Goal: Task Accomplishment & Management: Use online tool/utility

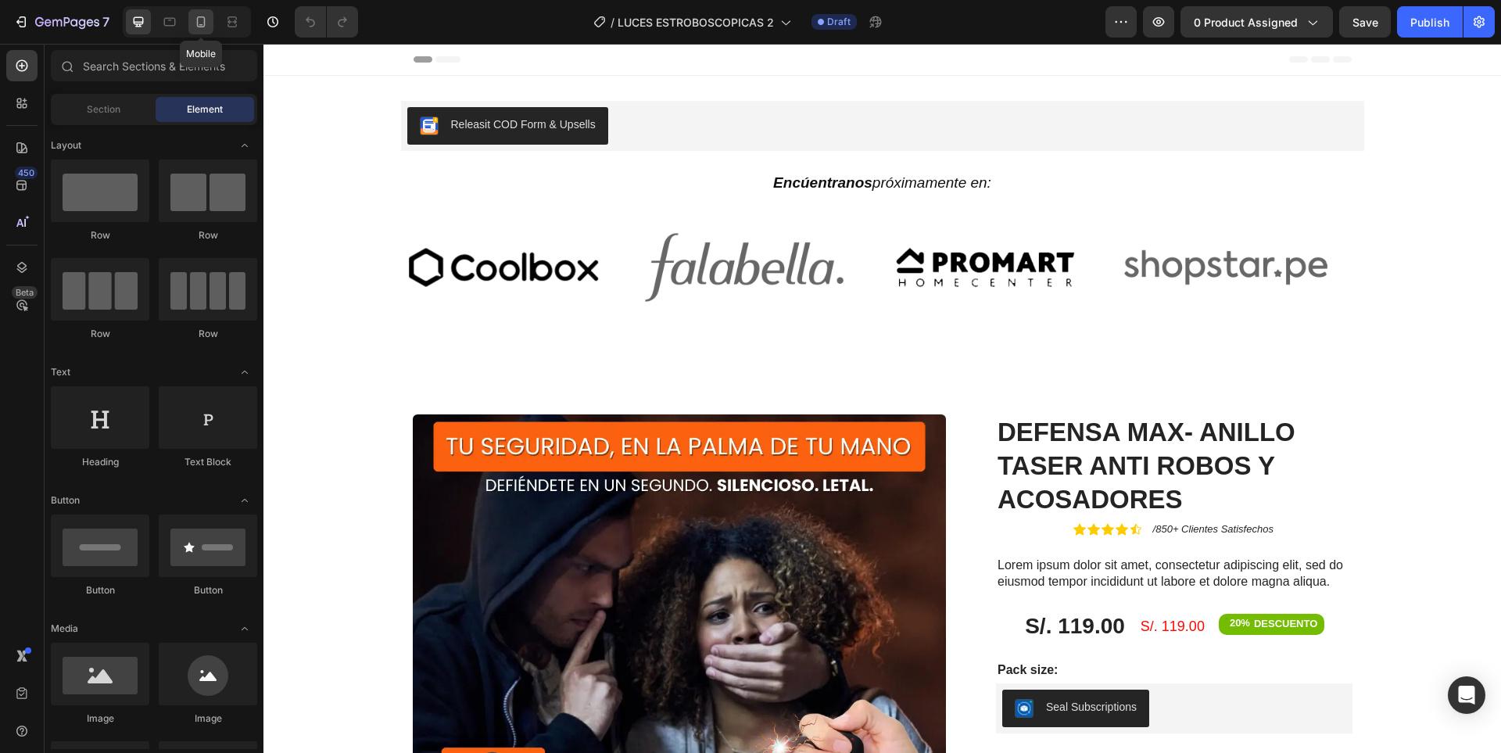
click at [209, 20] on icon at bounding box center [201, 22] width 16 height 16
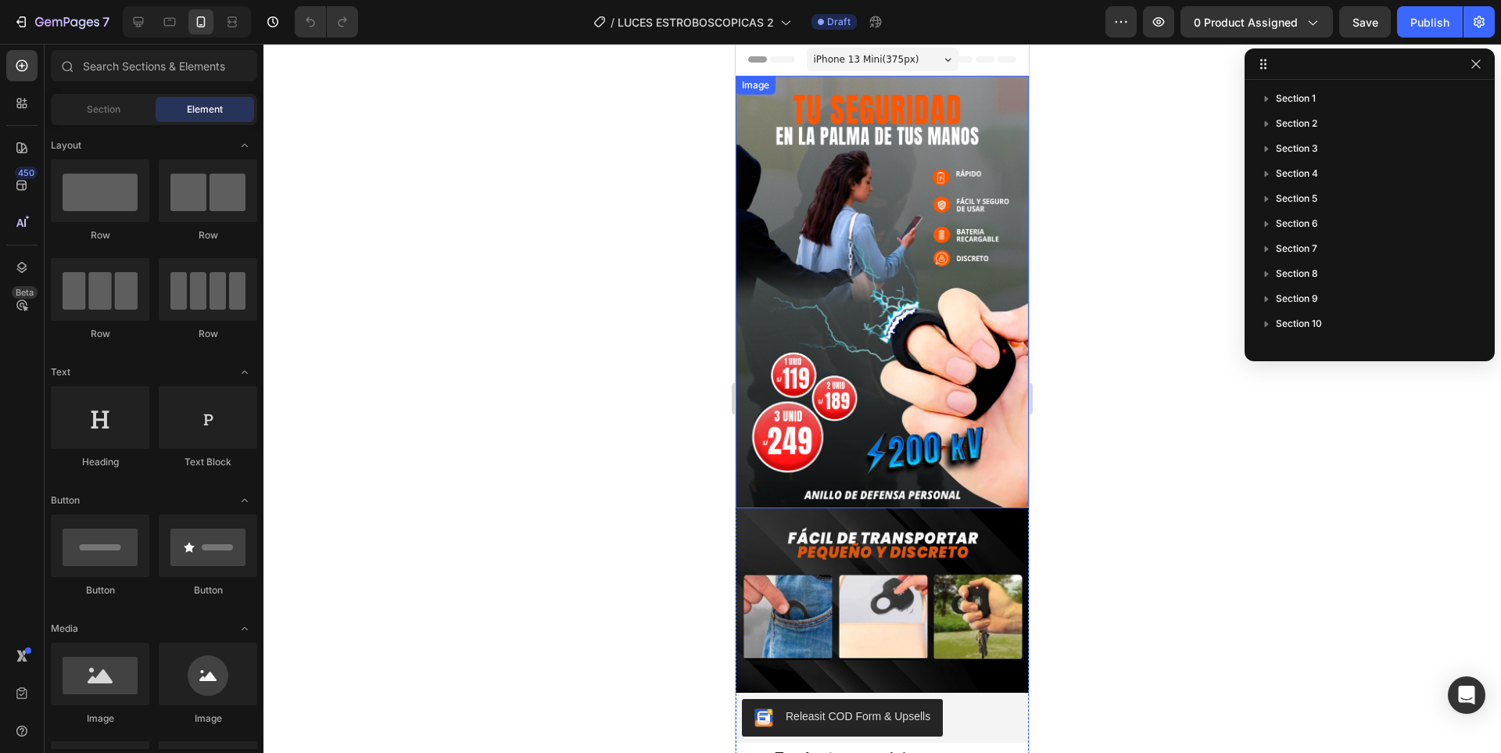
click at [873, 228] on img at bounding box center [882, 292] width 293 height 432
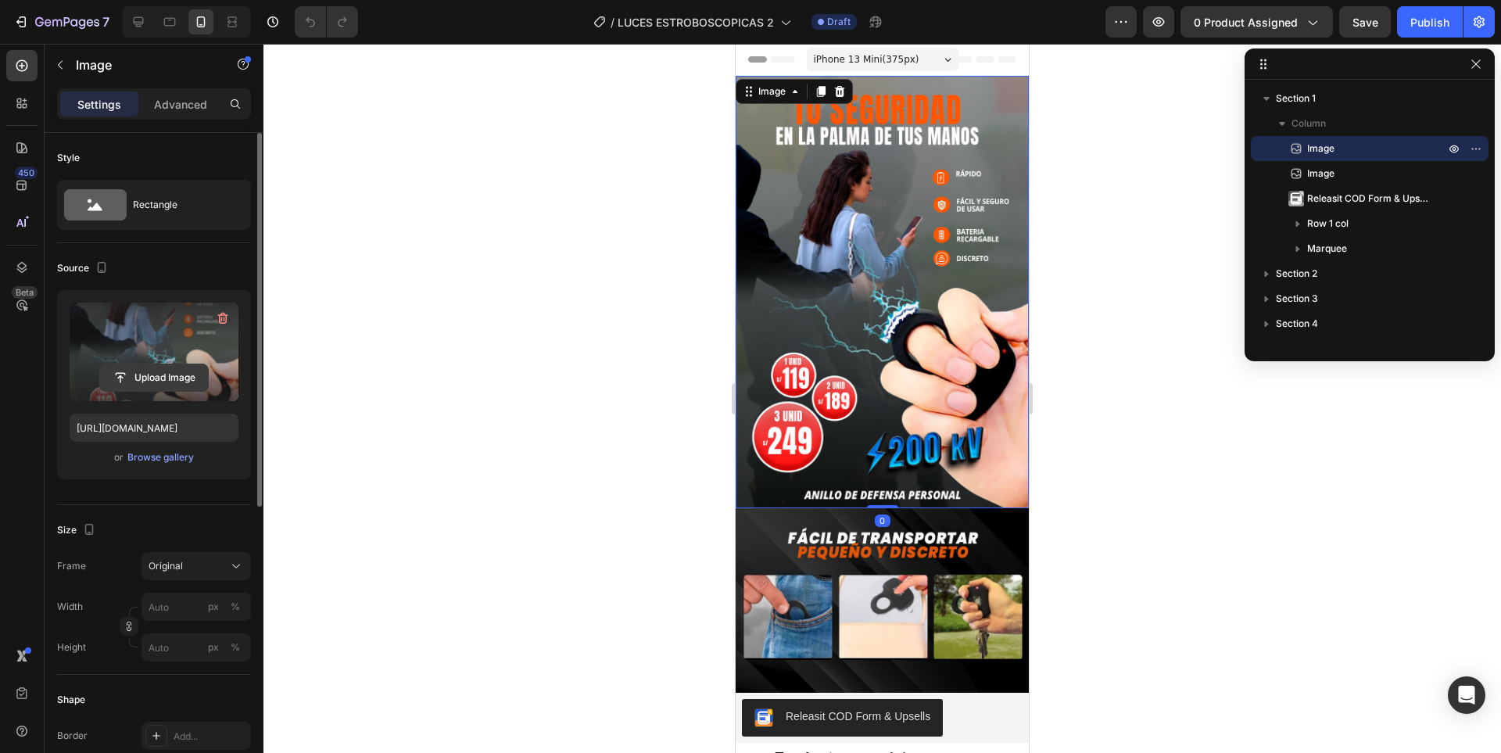
click at [163, 374] on input "file" at bounding box center [154, 377] width 108 height 27
click at [192, 382] on input "file" at bounding box center [154, 377] width 108 height 27
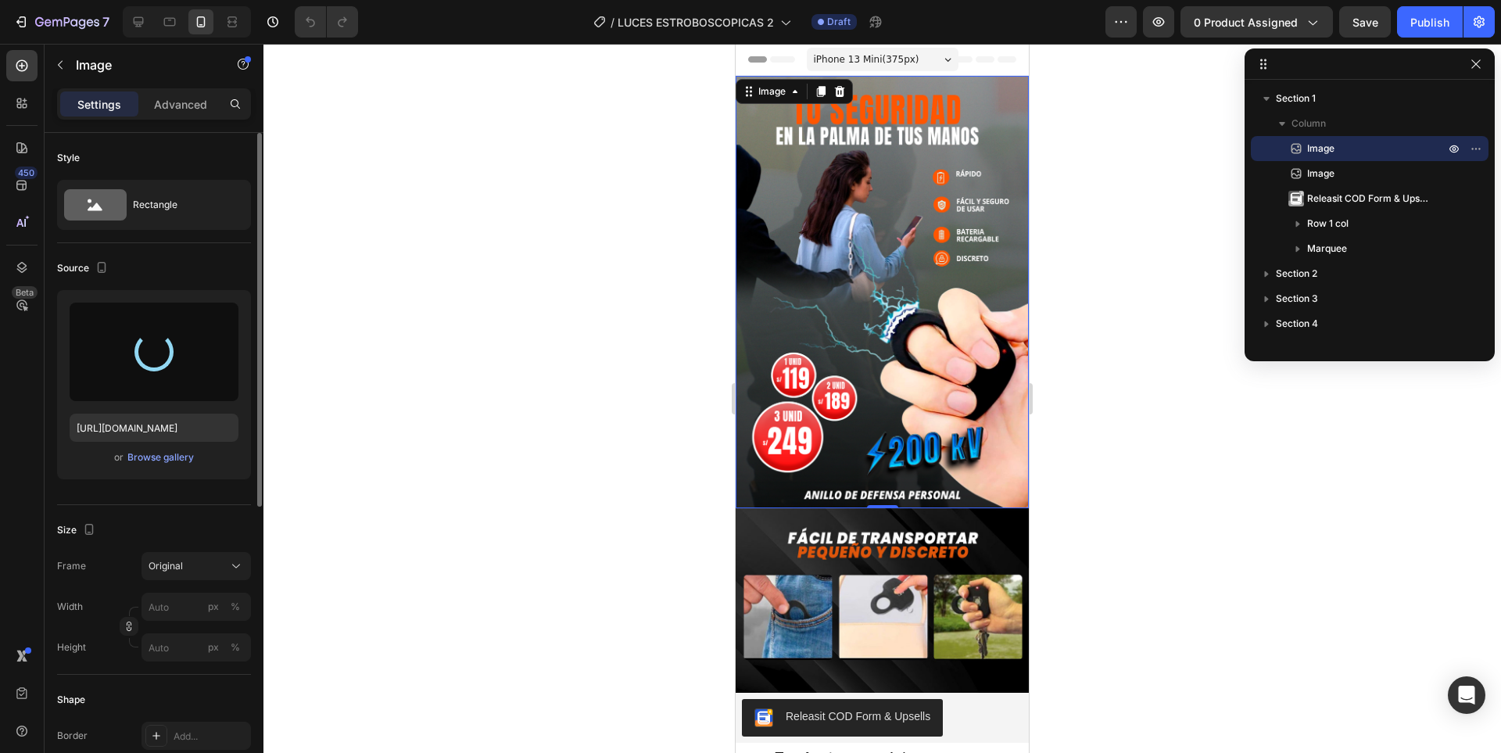
scroll to position [156, 0]
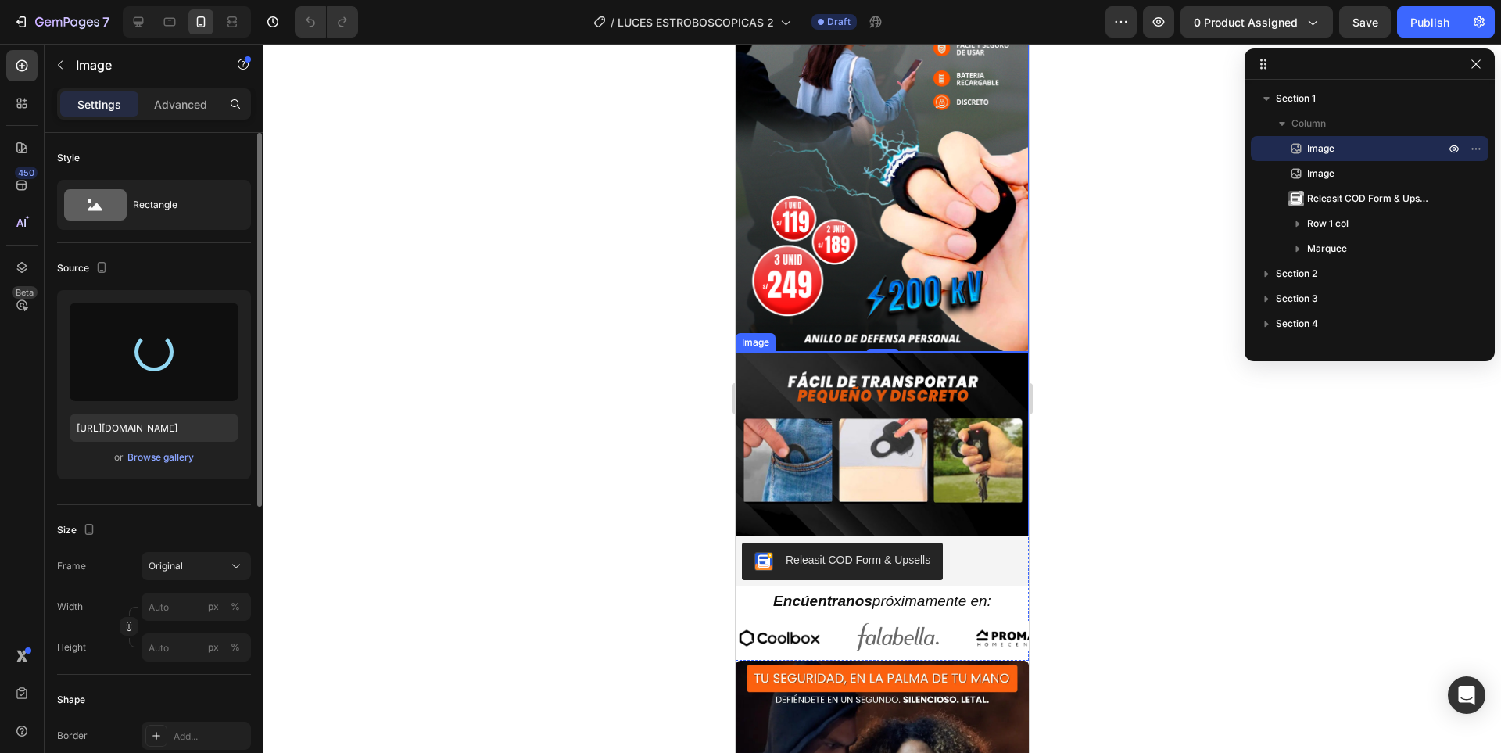
type input "[URL][DOMAIN_NAME]"
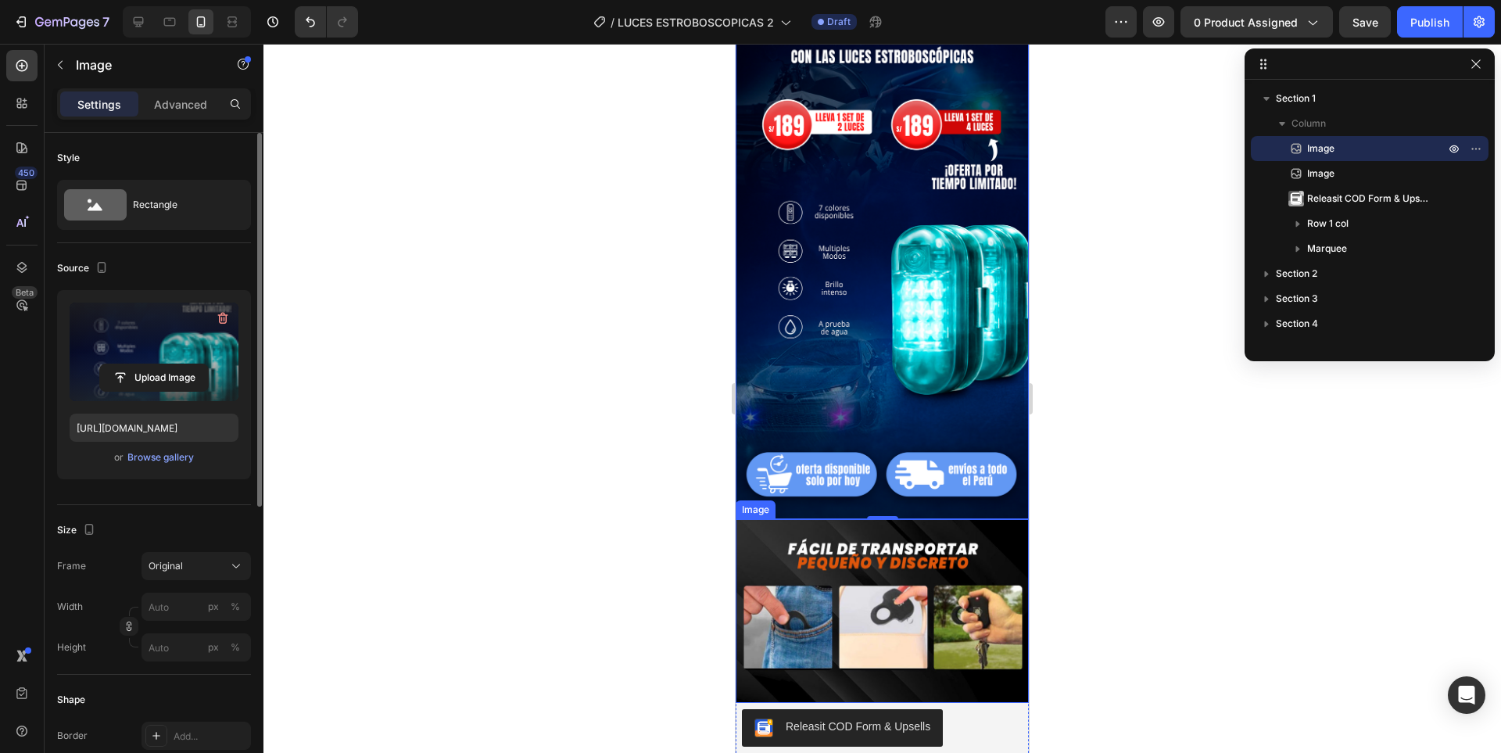
scroll to position [0, 0]
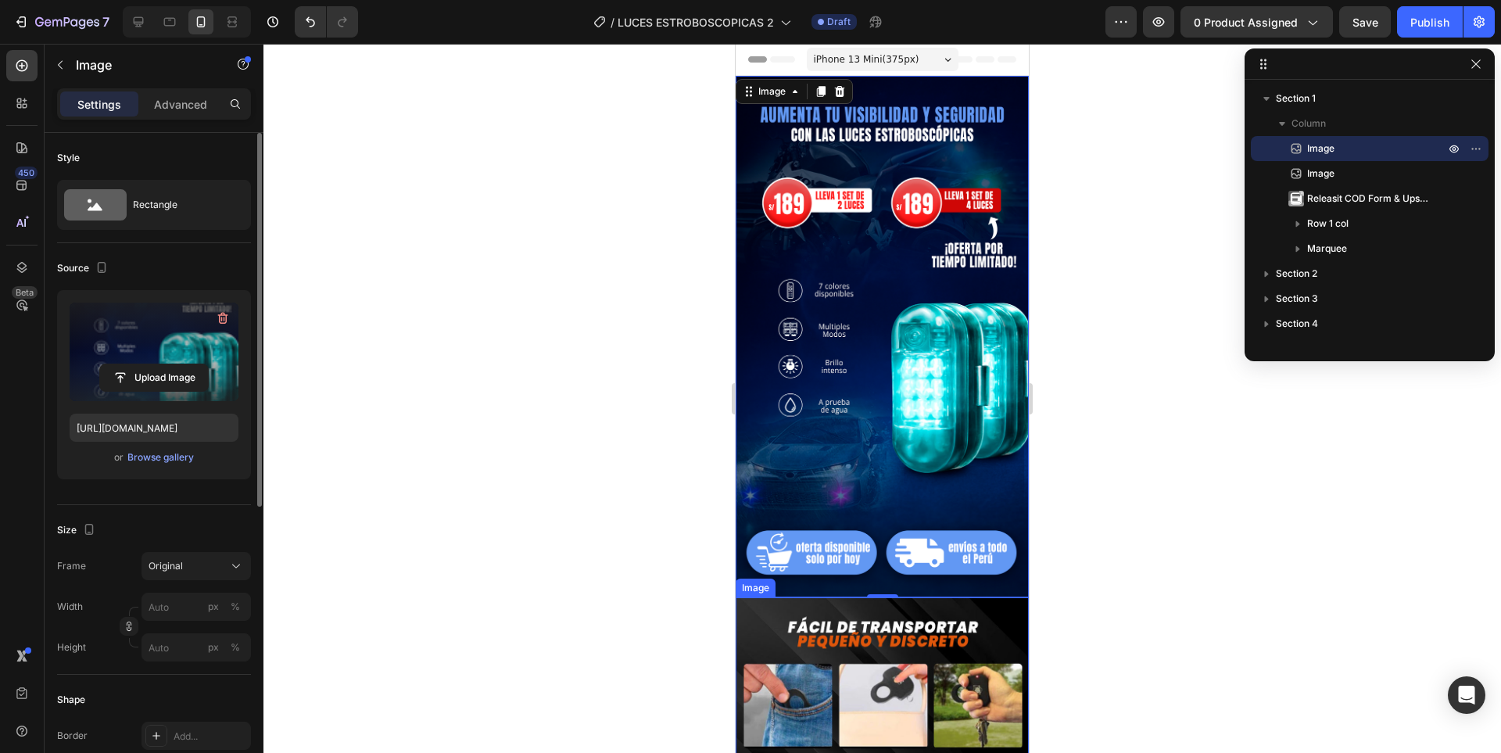
click at [1140, 489] on div at bounding box center [883, 398] width 1238 height 709
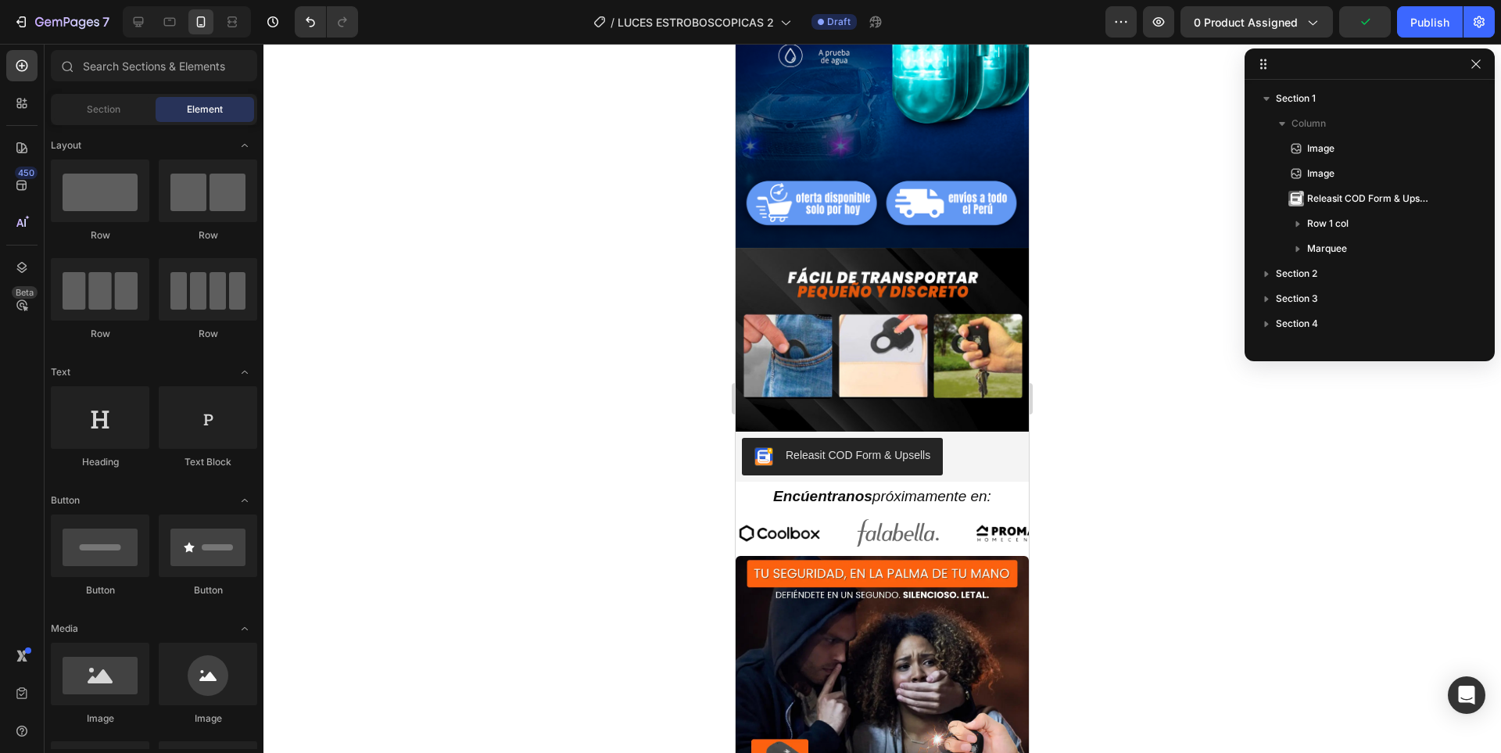
scroll to position [313, 0]
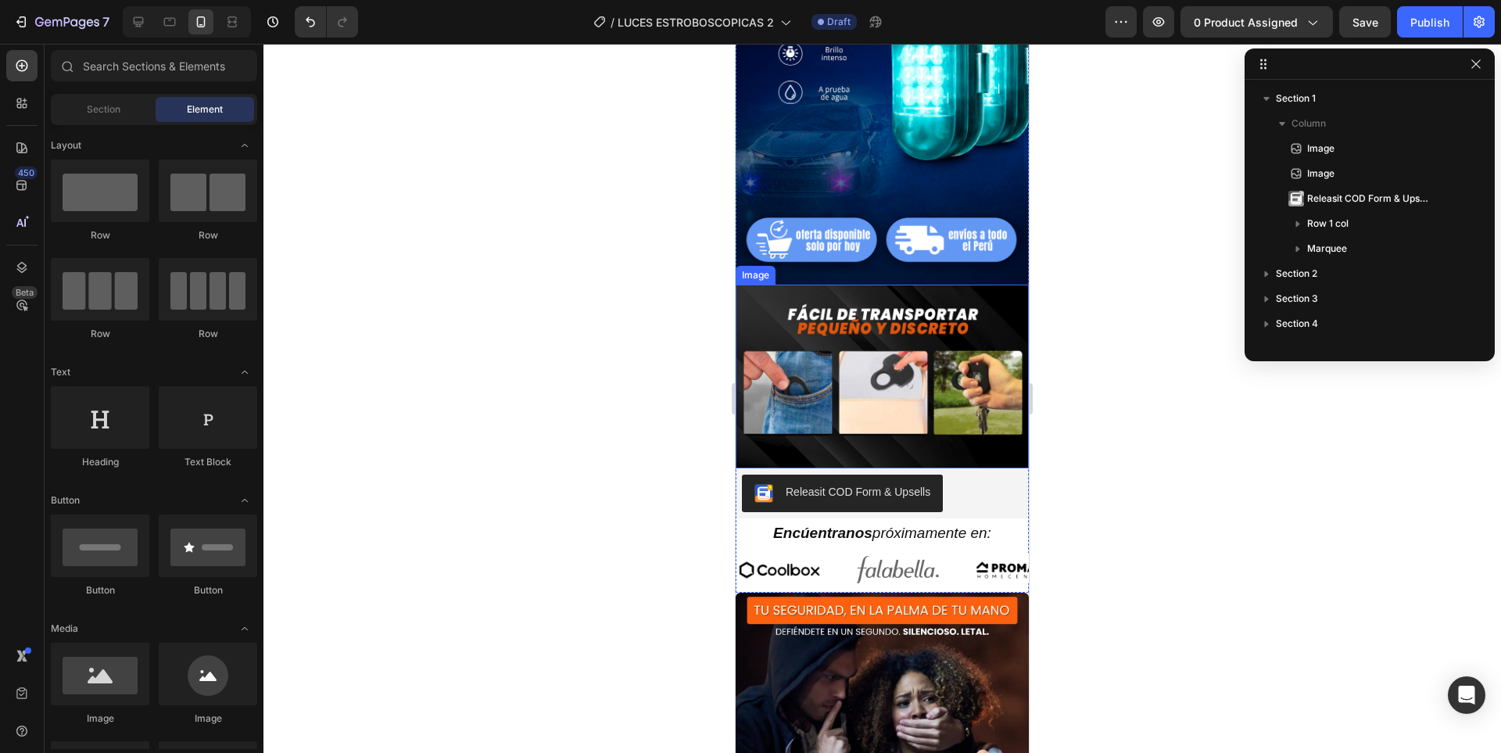
click at [954, 396] on img at bounding box center [882, 377] width 293 height 184
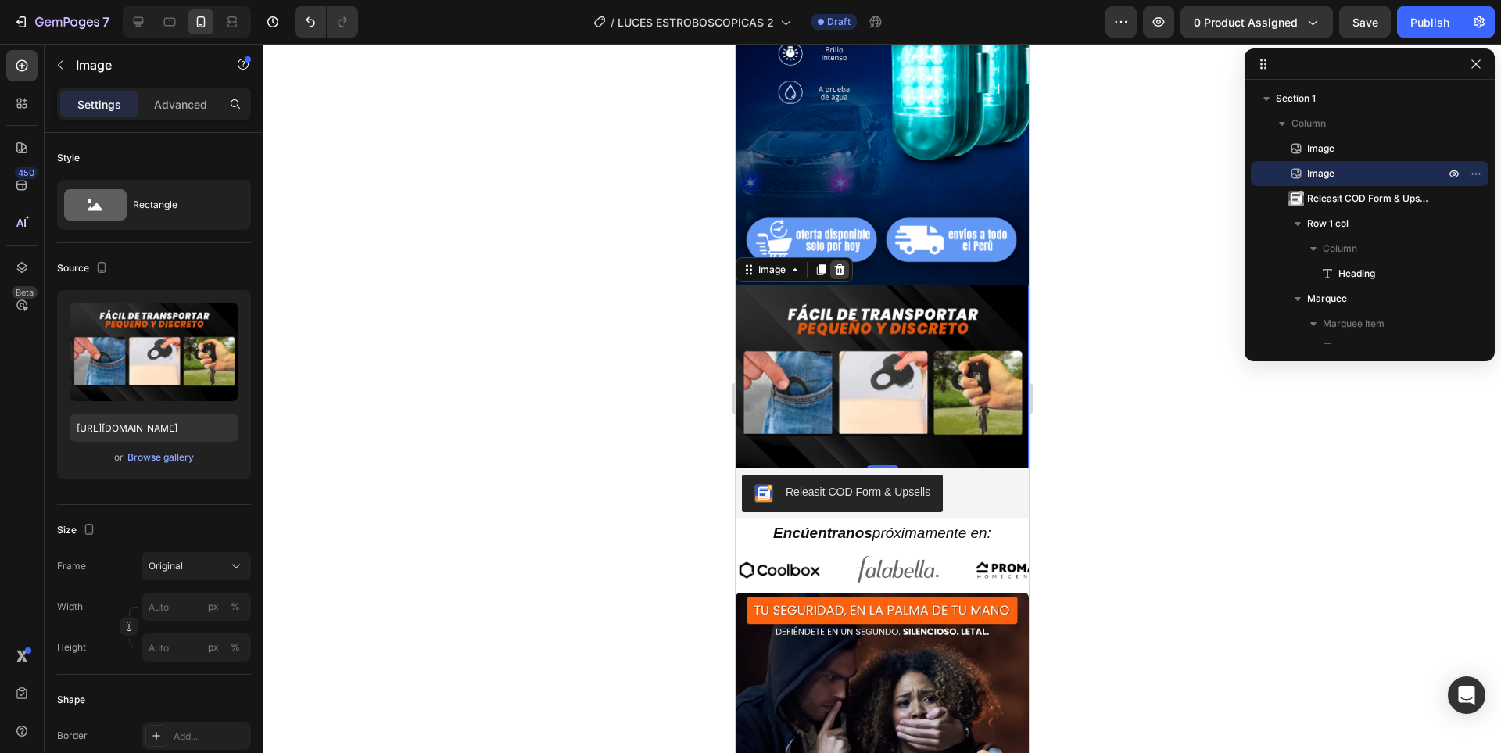
click at [837, 264] on icon at bounding box center [840, 269] width 10 height 11
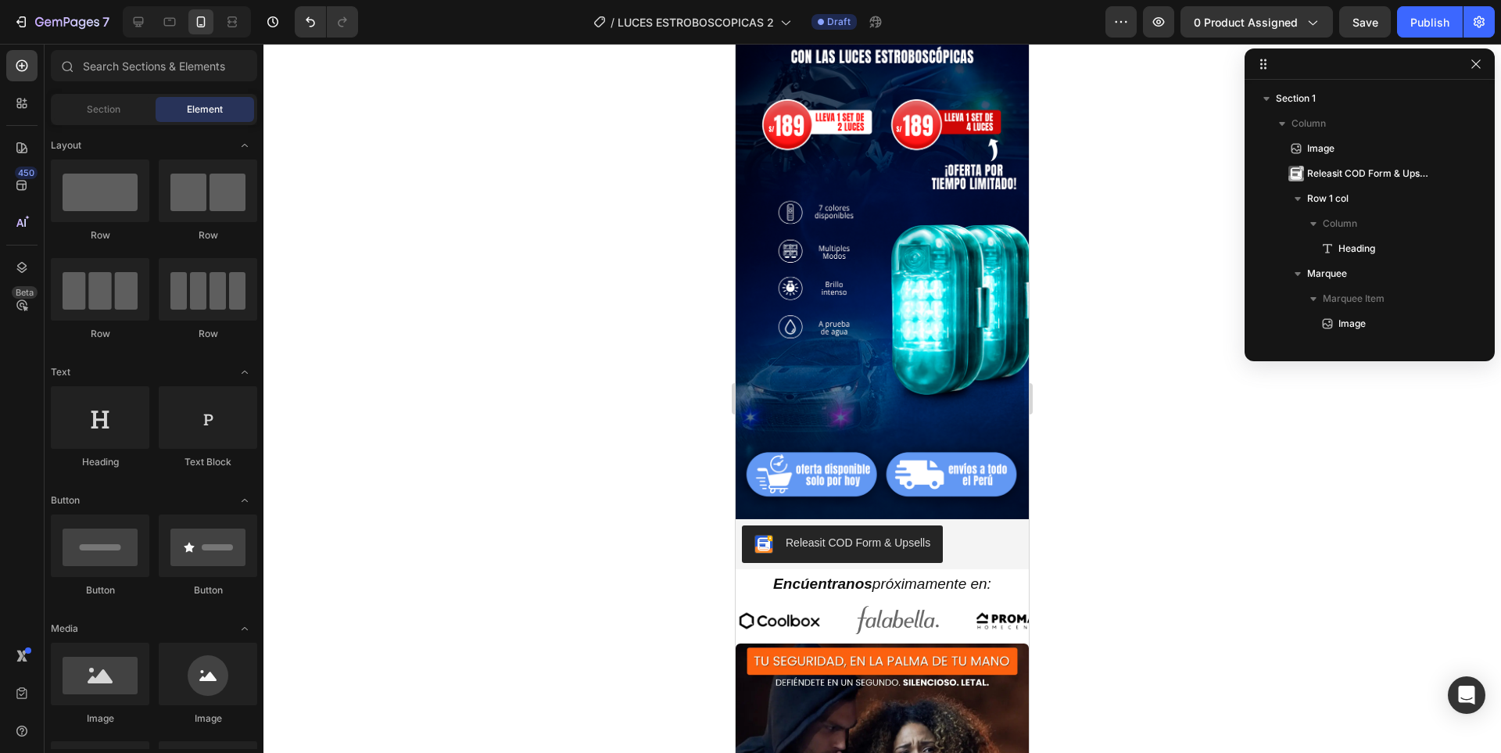
scroll to position [0, 0]
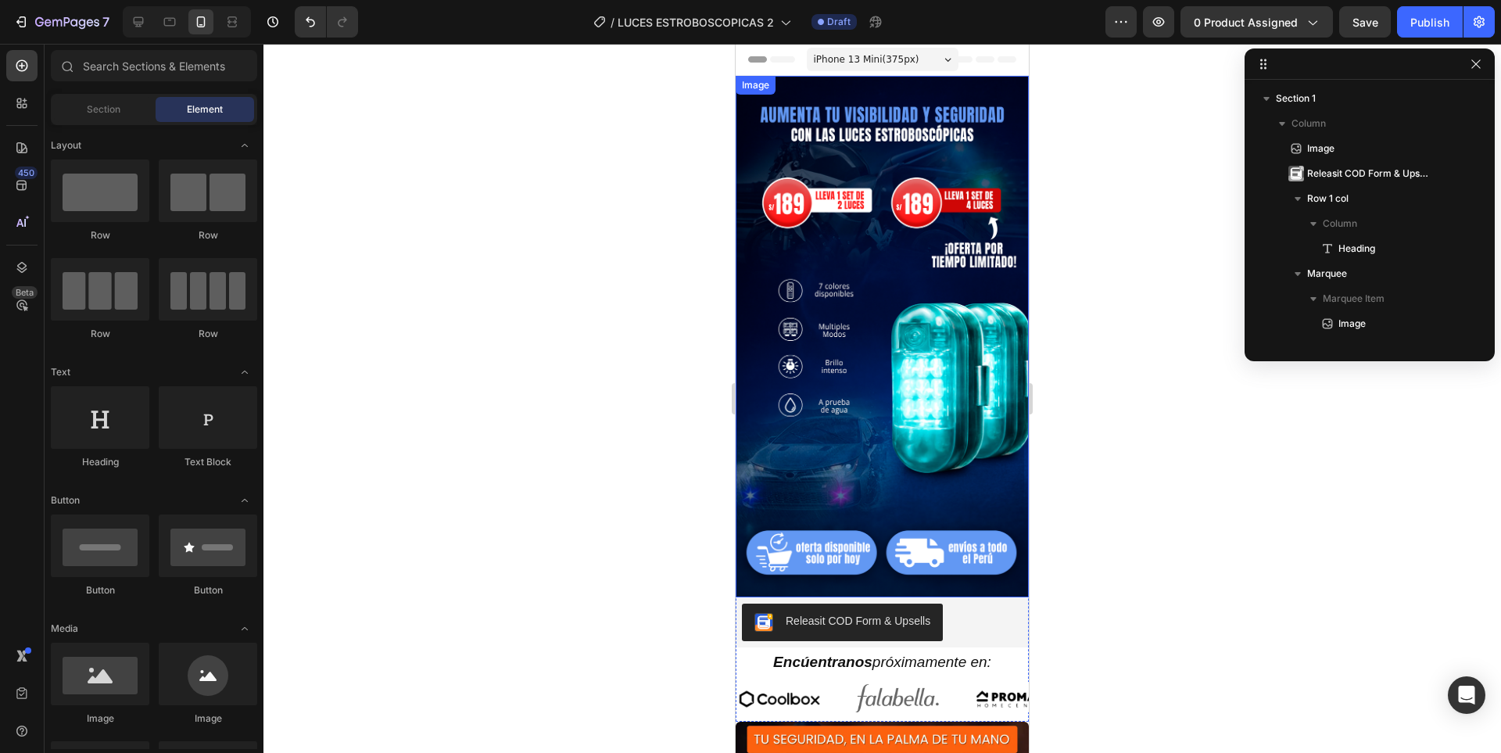
click at [856, 401] on img at bounding box center [882, 337] width 293 height 522
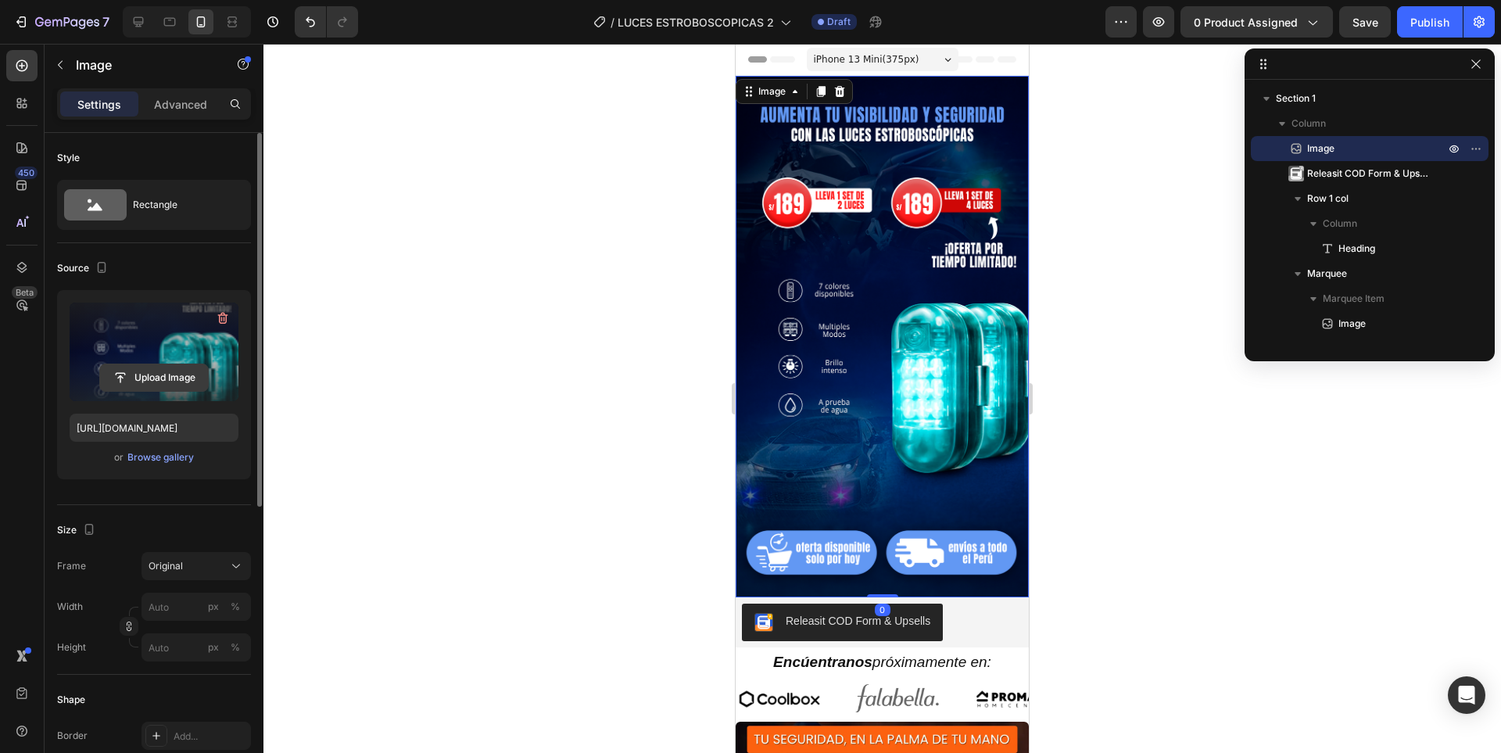
click at [190, 377] on input "file" at bounding box center [154, 377] width 108 height 27
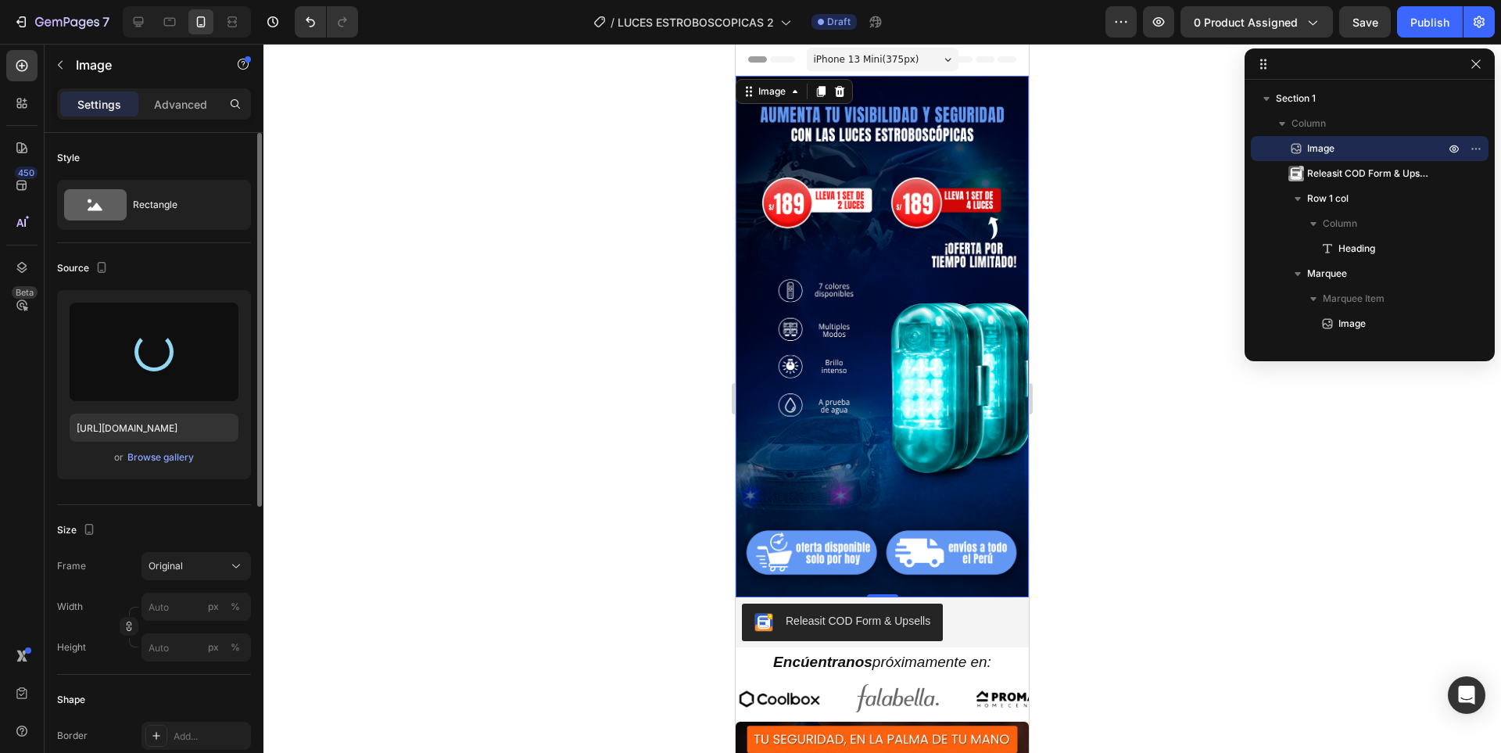
type input "[URL][DOMAIN_NAME]"
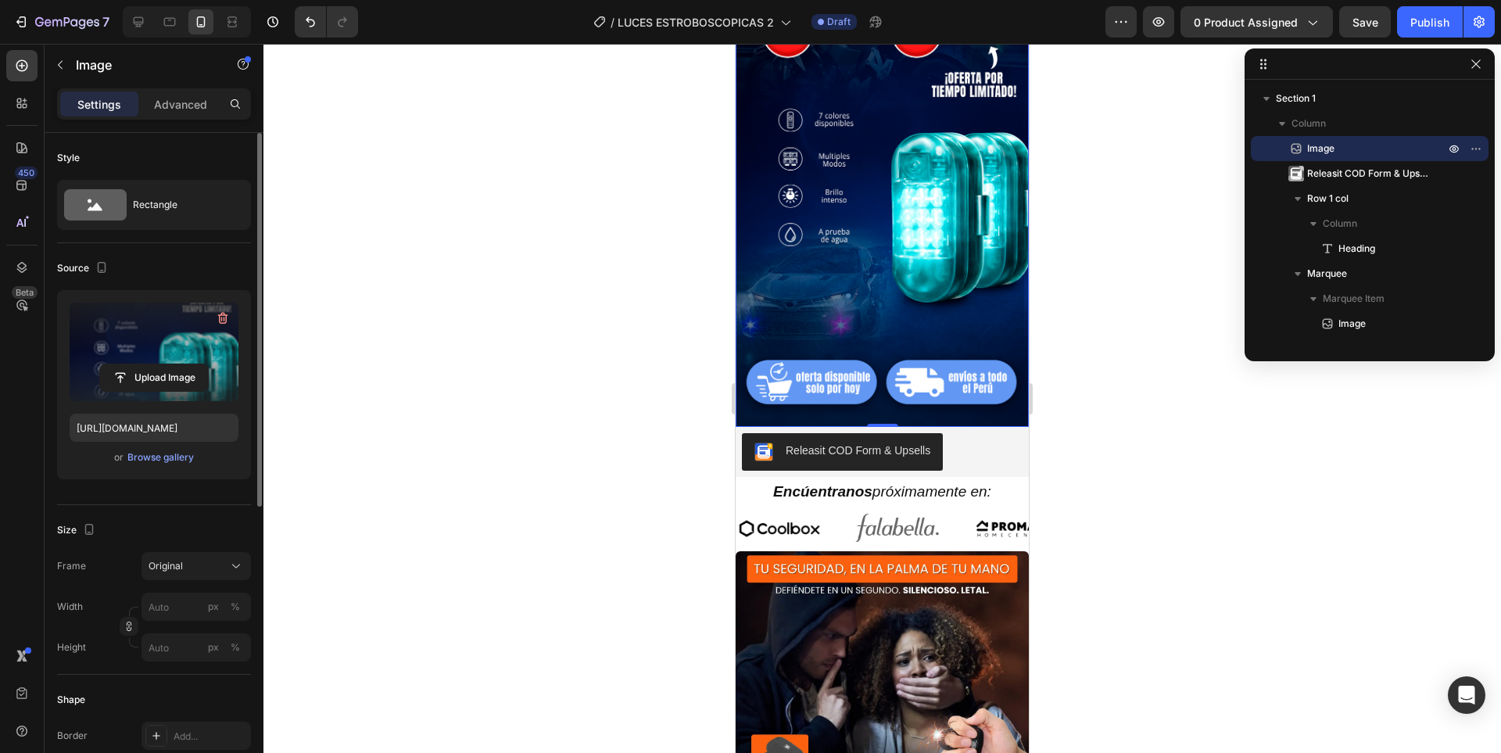
scroll to position [391, 0]
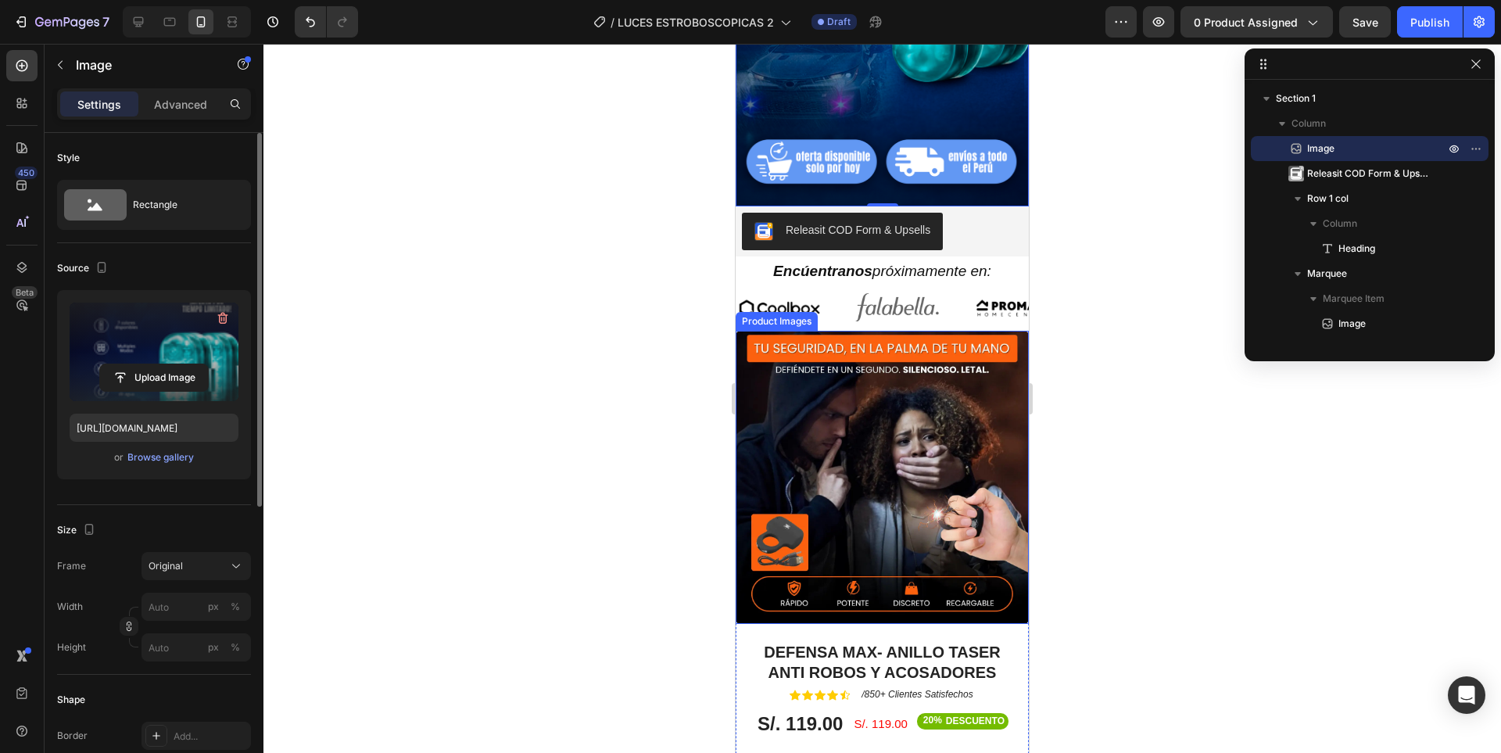
click at [945, 482] on img at bounding box center [882, 477] width 293 height 293
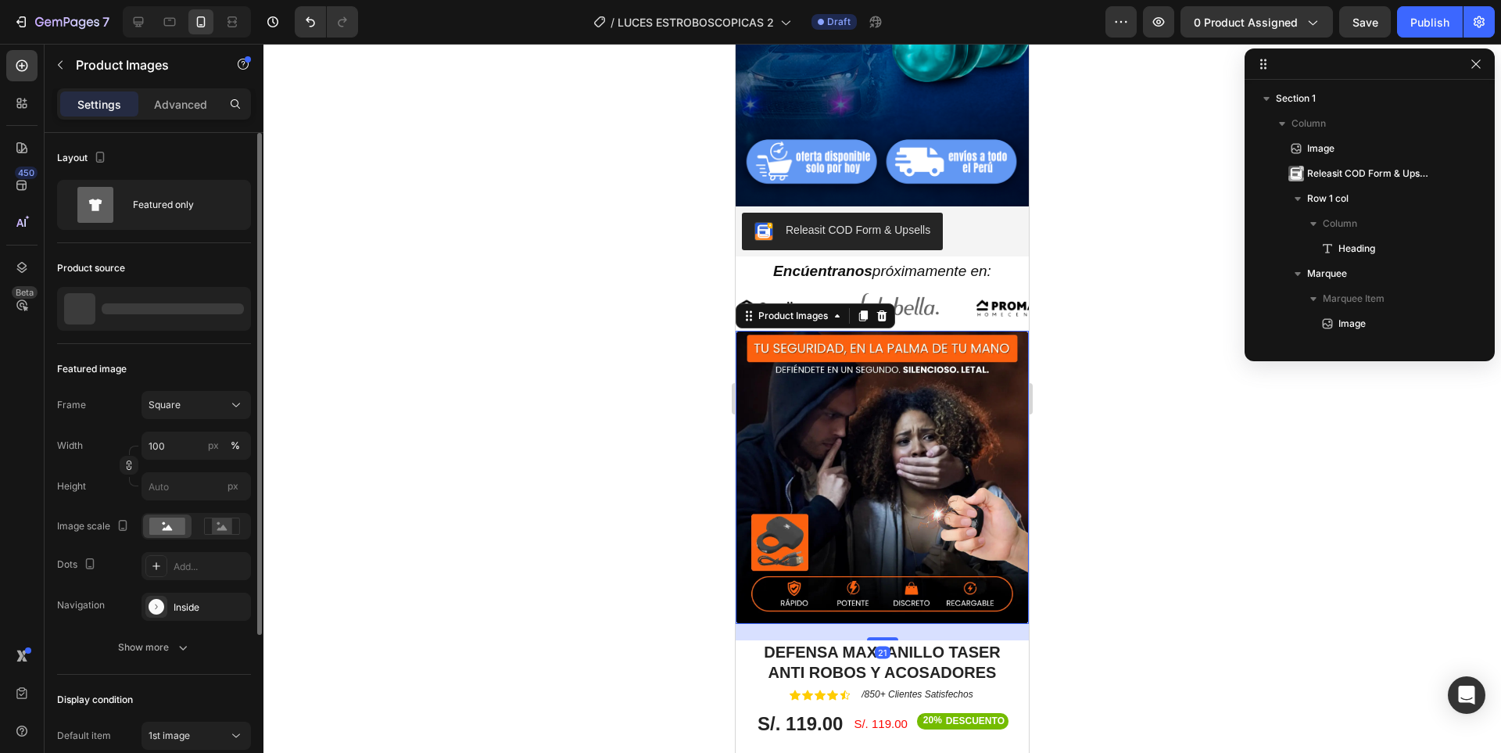
scroll to position [396, 0]
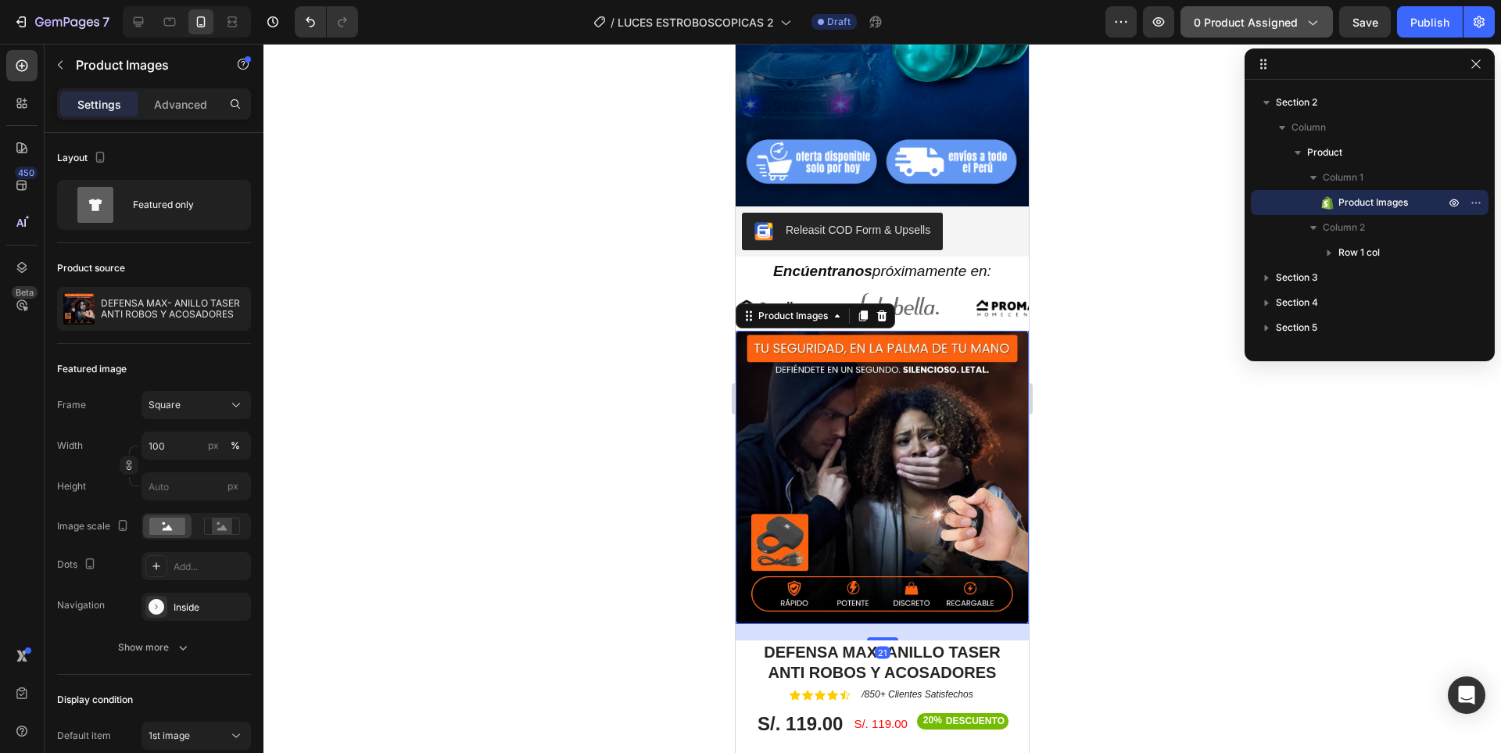
click at [1222, 30] on button "0 product assigned" at bounding box center [1257, 21] width 152 height 31
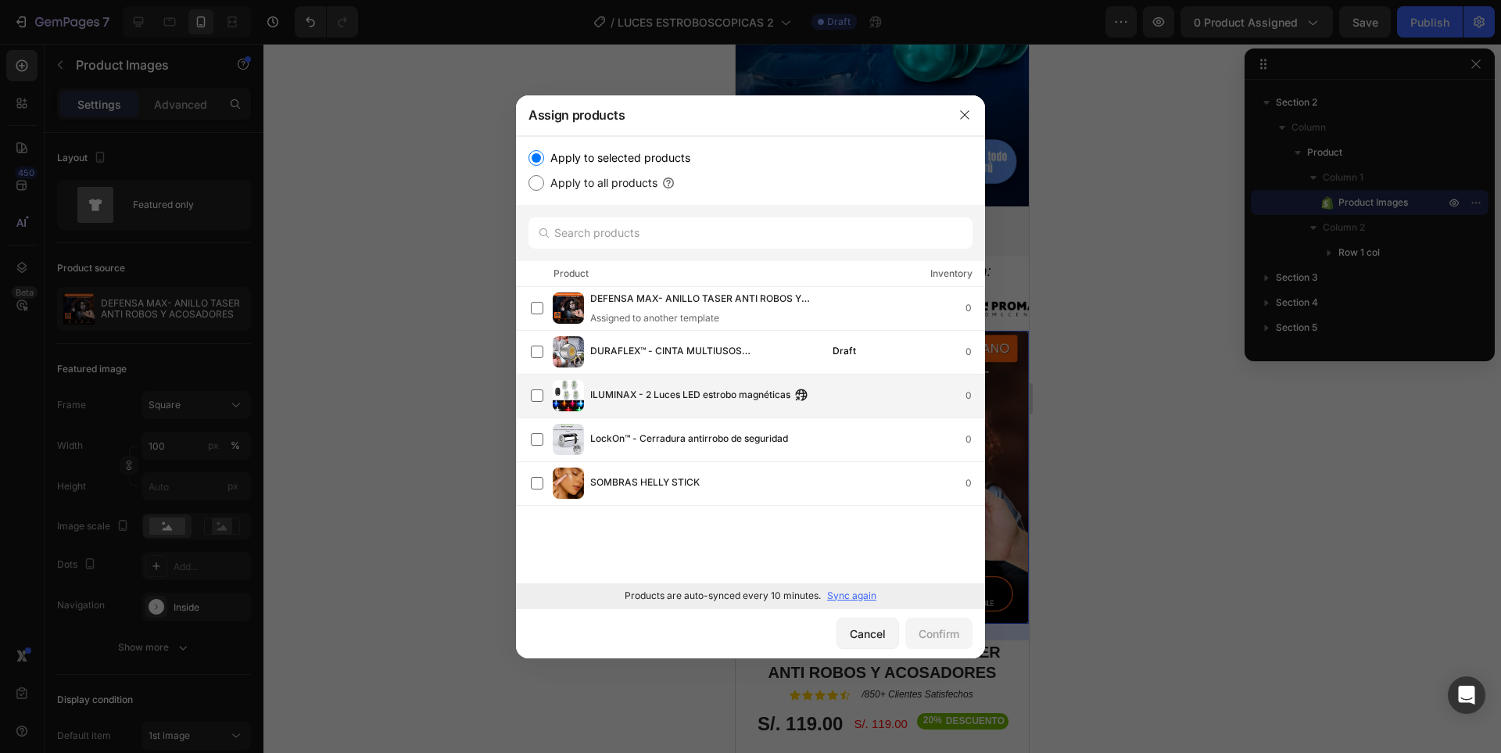
click at [669, 391] on span "ILUMINAX - 2 Luces LED estrobo magnéticas" at bounding box center [690, 395] width 200 height 17
click at [945, 636] on div "Confirm" at bounding box center [939, 634] width 41 height 16
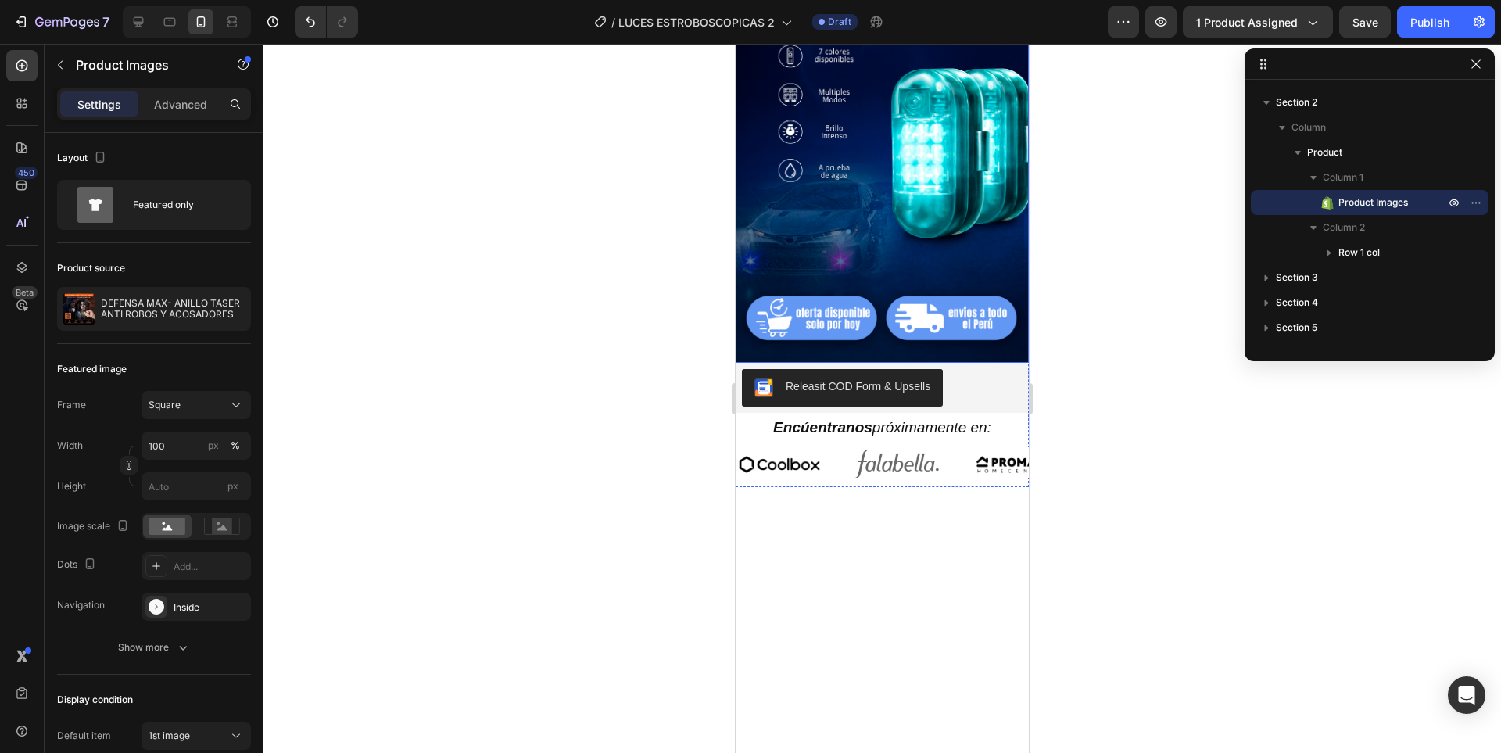
scroll to position [391, 0]
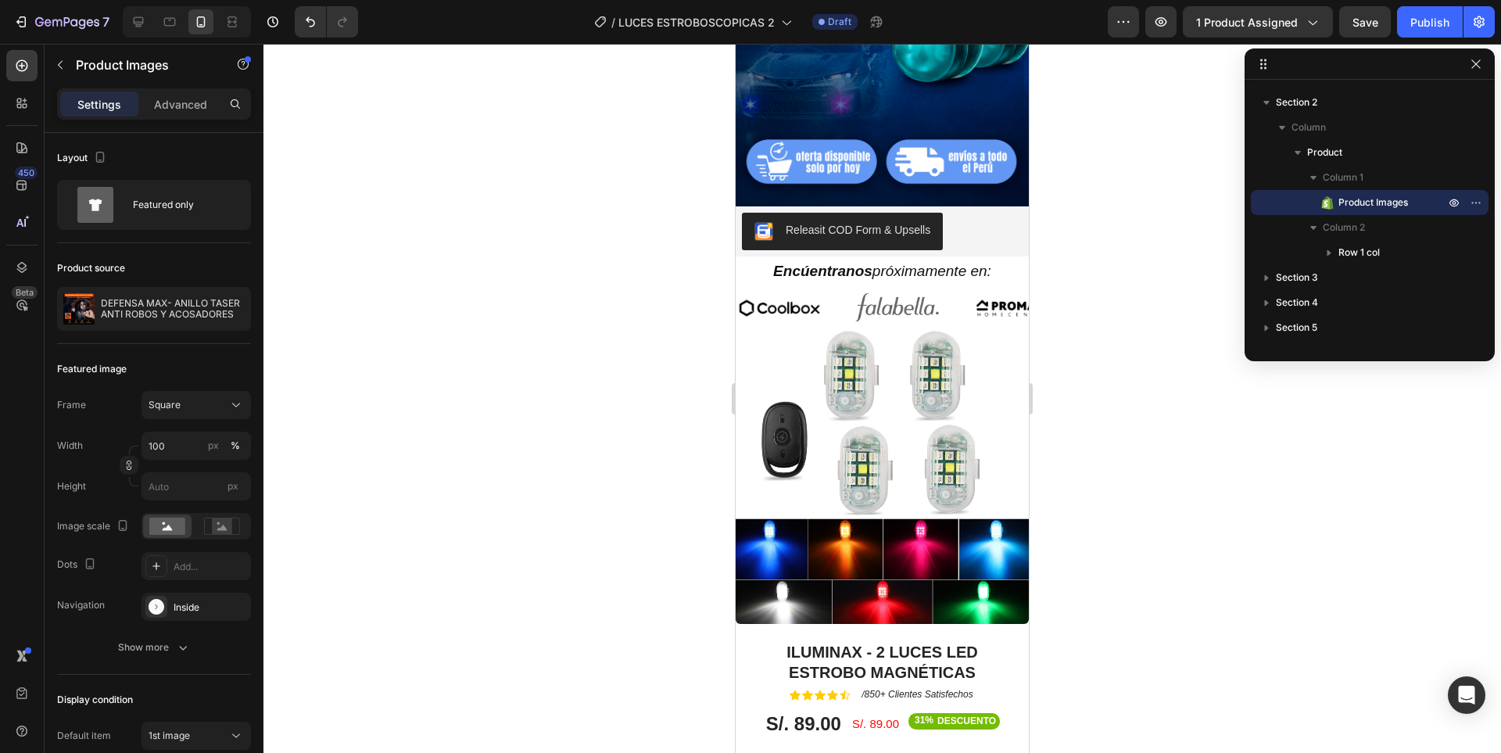
click at [906, 412] on img at bounding box center [882, 477] width 293 height 293
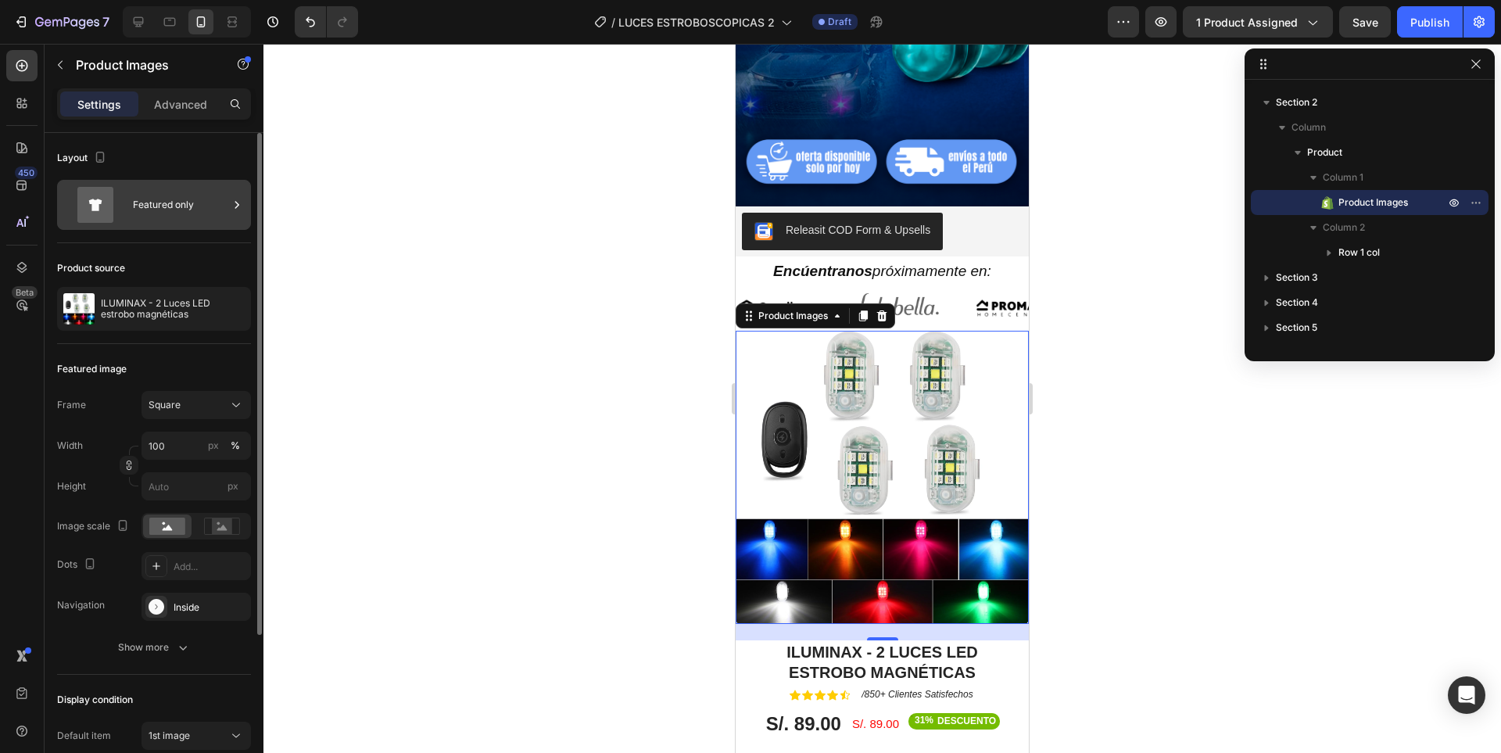
click at [176, 218] on div "Featured only" at bounding box center [180, 205] width 95 height 36
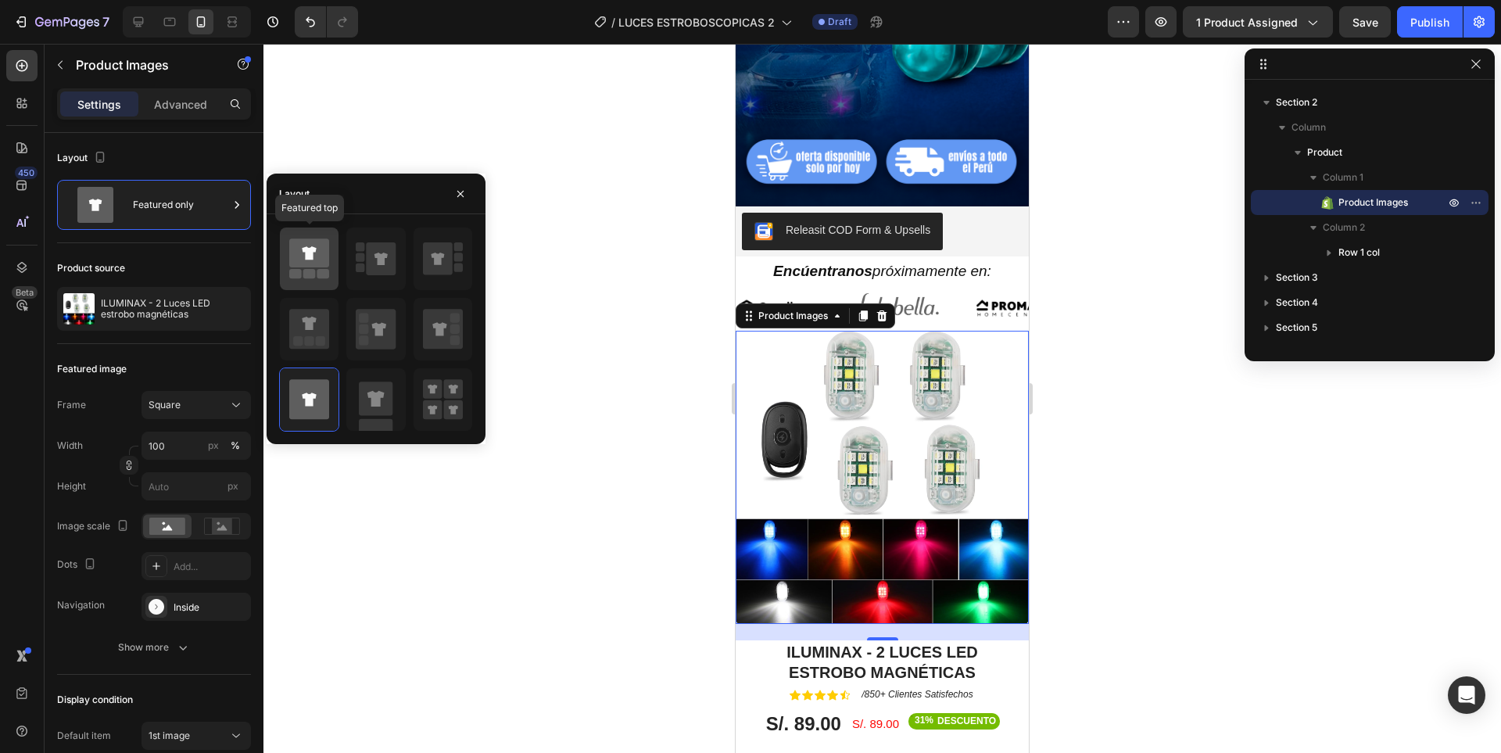
click at [314, 278] on rect at bounding box center [309, 273] width 13 height 9
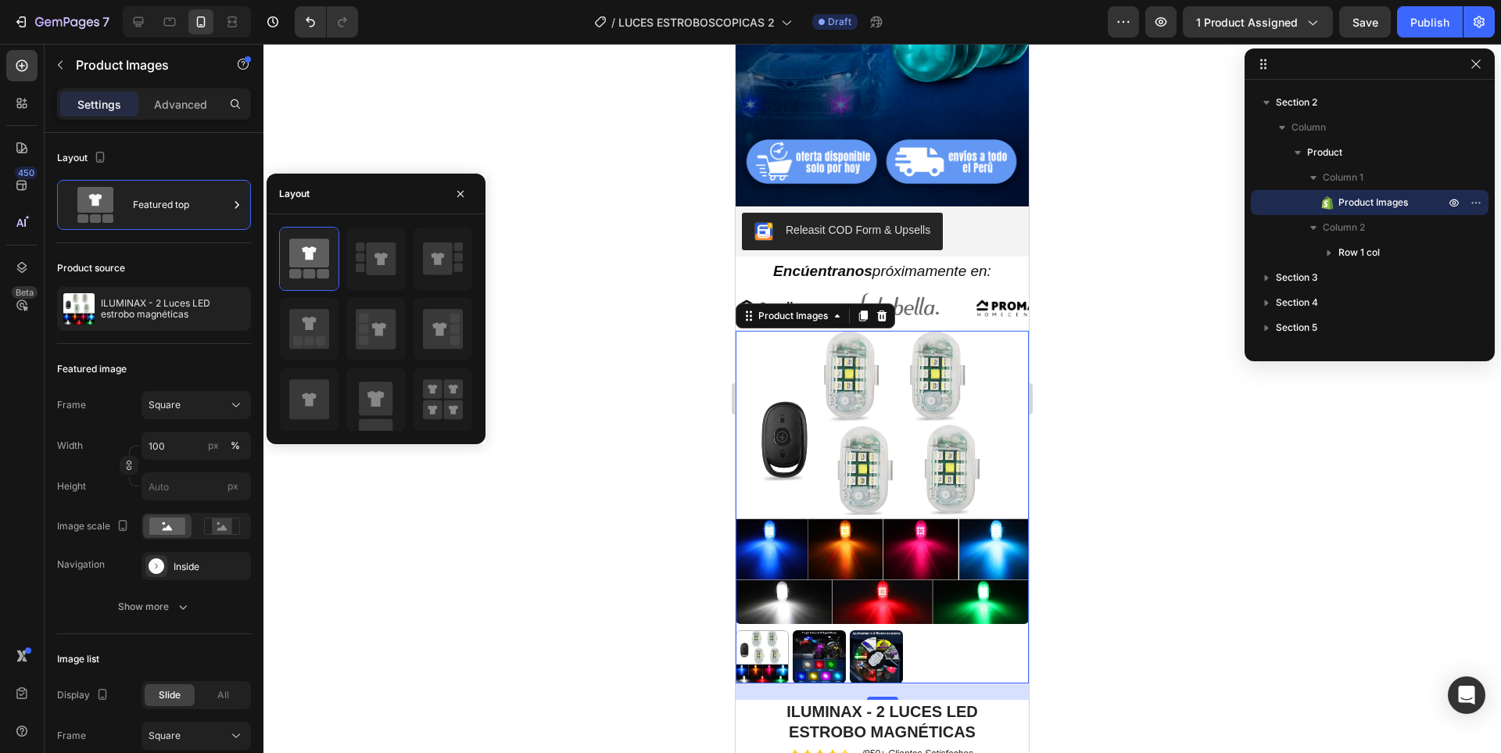
click at [1134, 420] on div at bounding box center [883, 398] width 1238 height 709
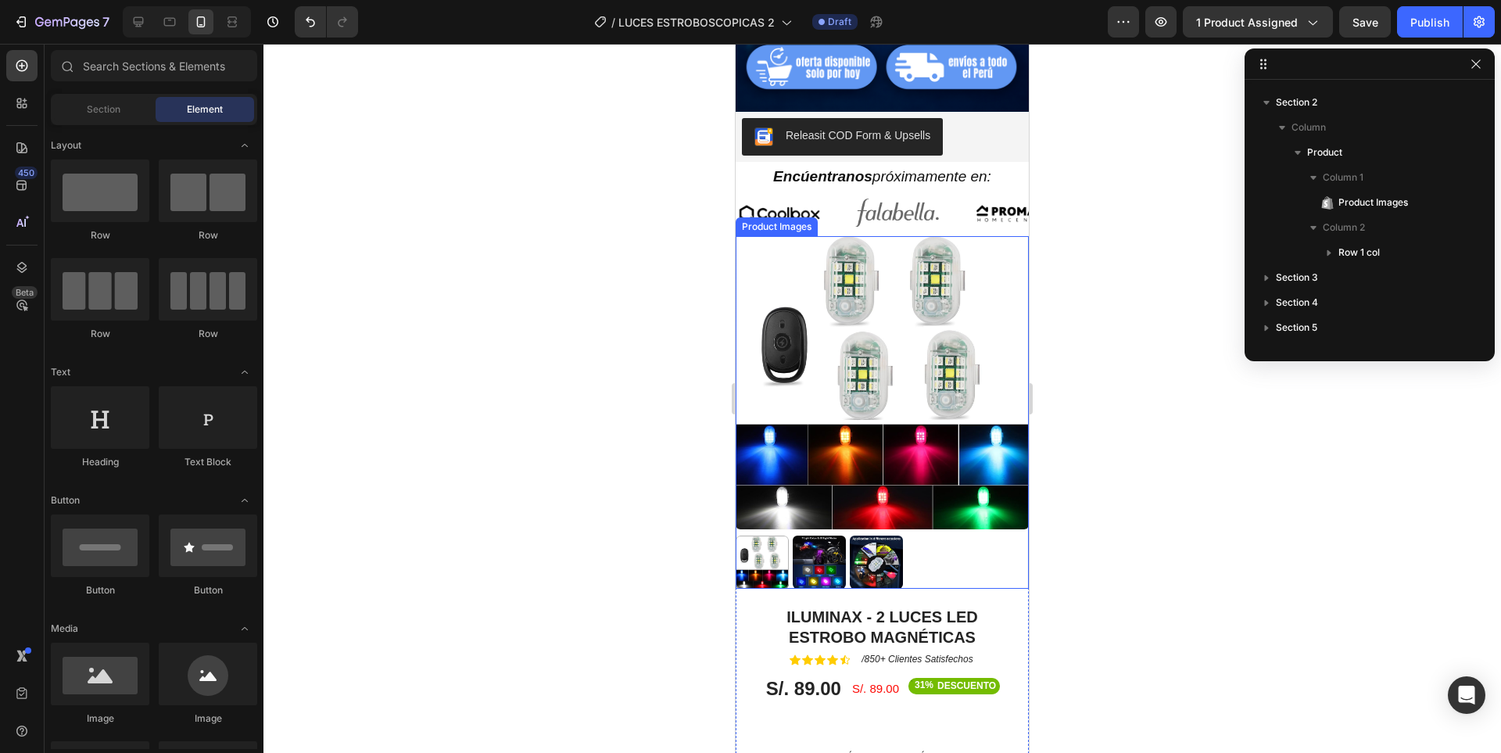
scroll to position [626, 0]
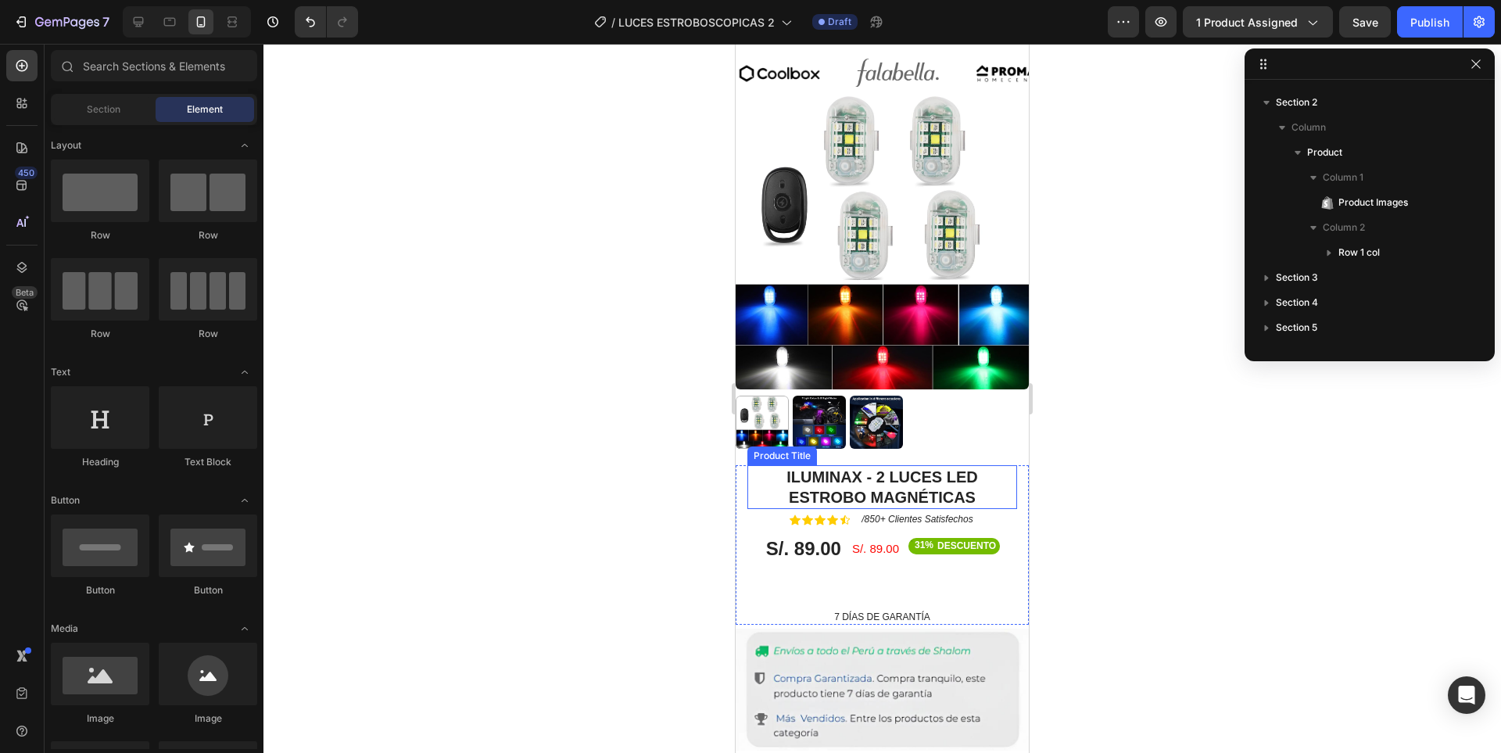
click at [909, 256] on img at bounding box center [882, 242] width 293 height 293
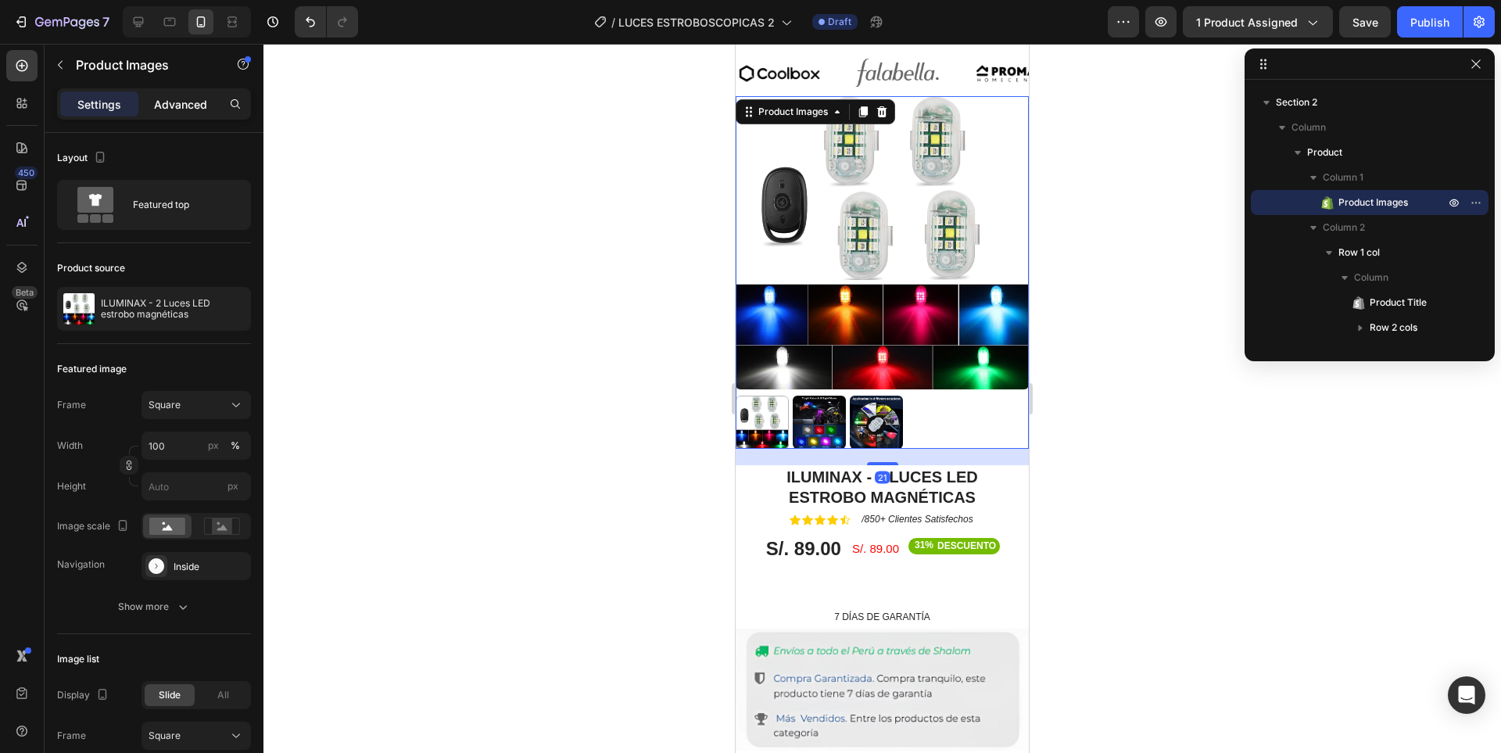
click at [168, 108] on p "Advanced" at bounding box center [180, 104] width 53 height 16
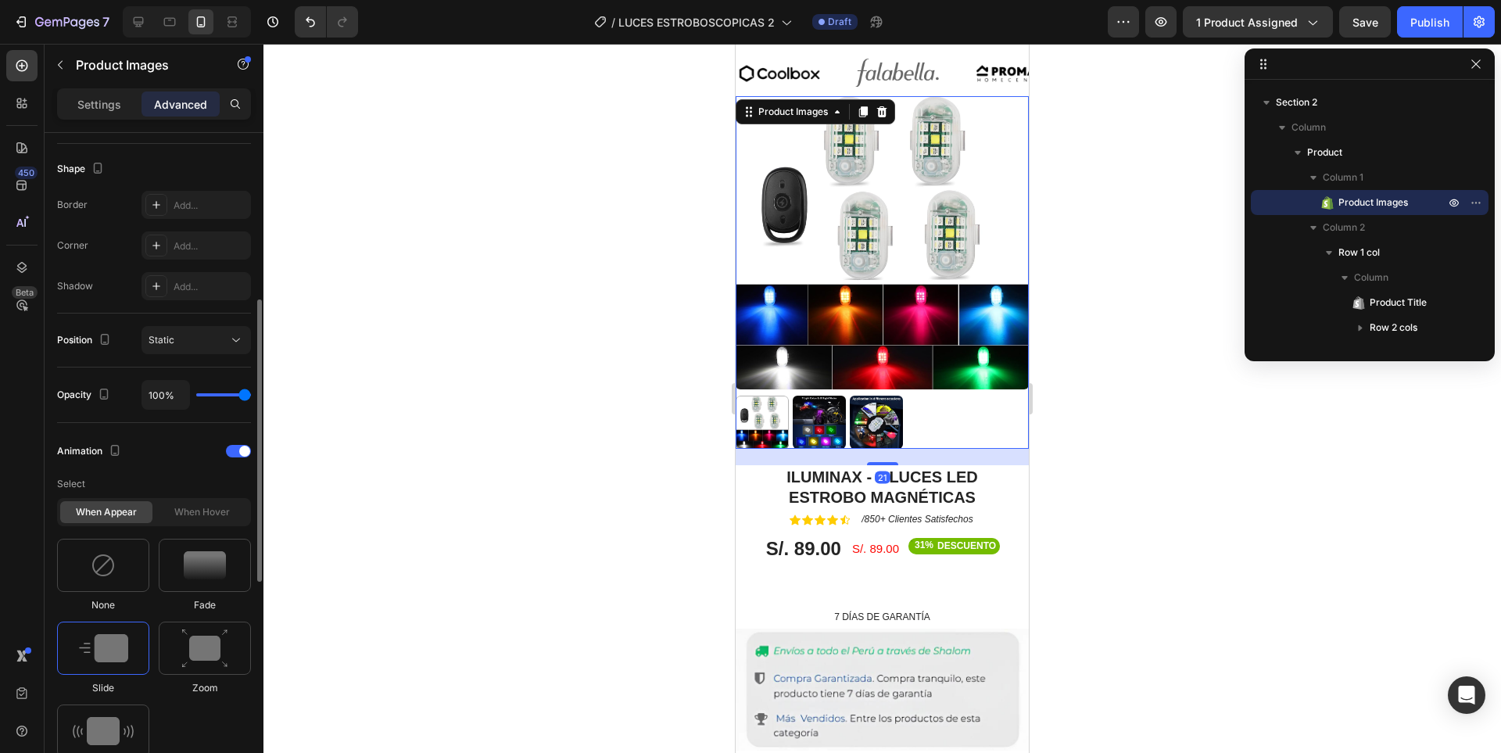
scroll to position [704, 0]
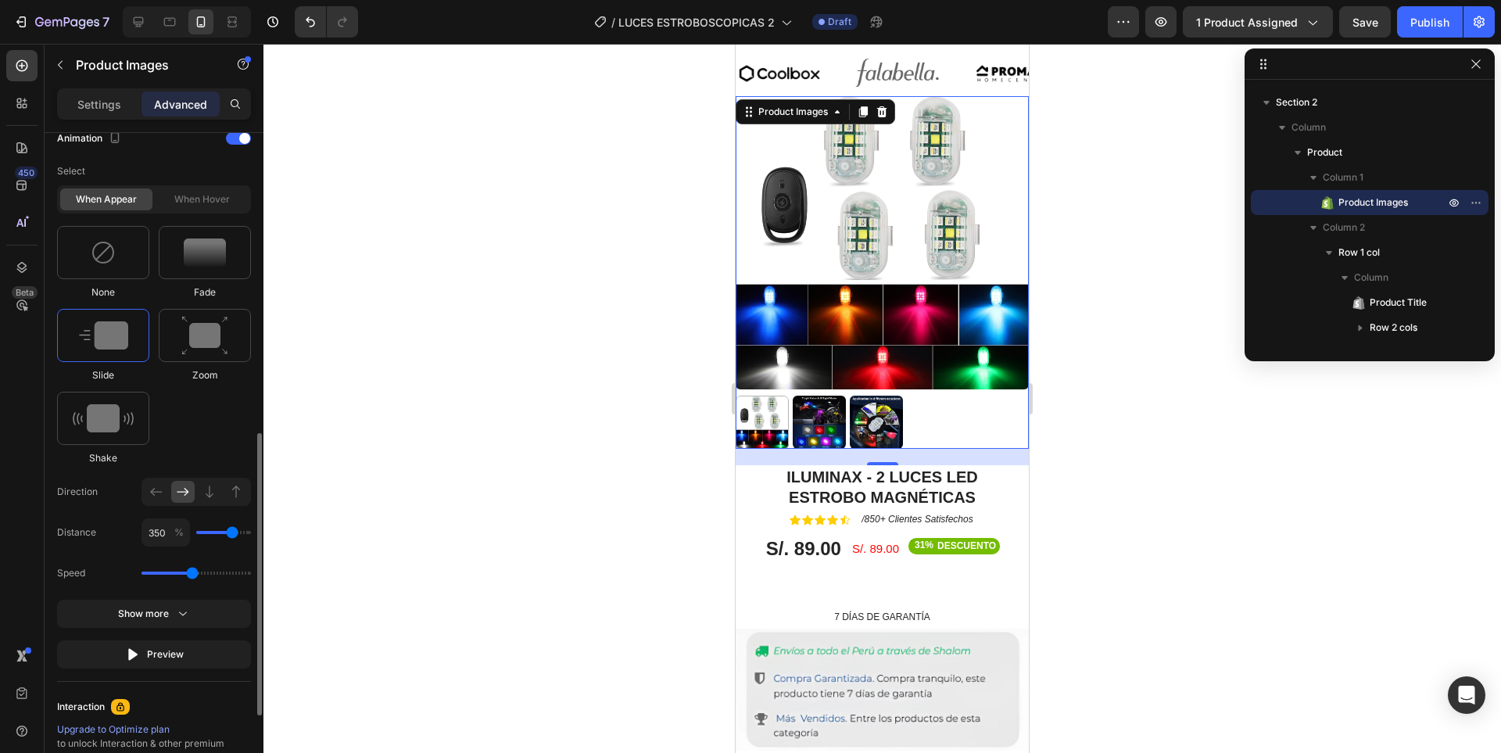
click at [102, 332] on img at bounding box center [103, 335] width 49 height 28
click at [1141, 393] on div at bounding box center [883, 398] width 1238 height 709
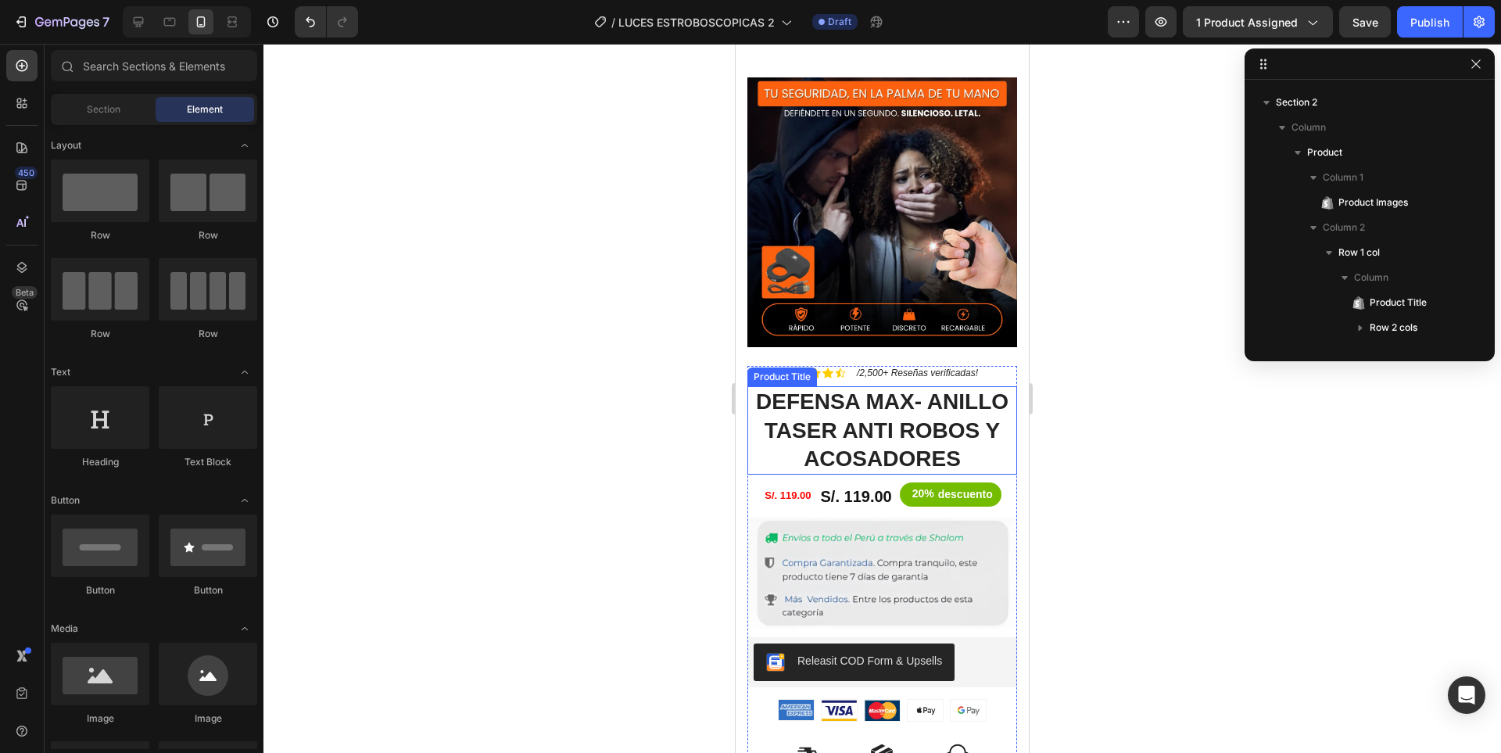
scroll to position [2971, 0]
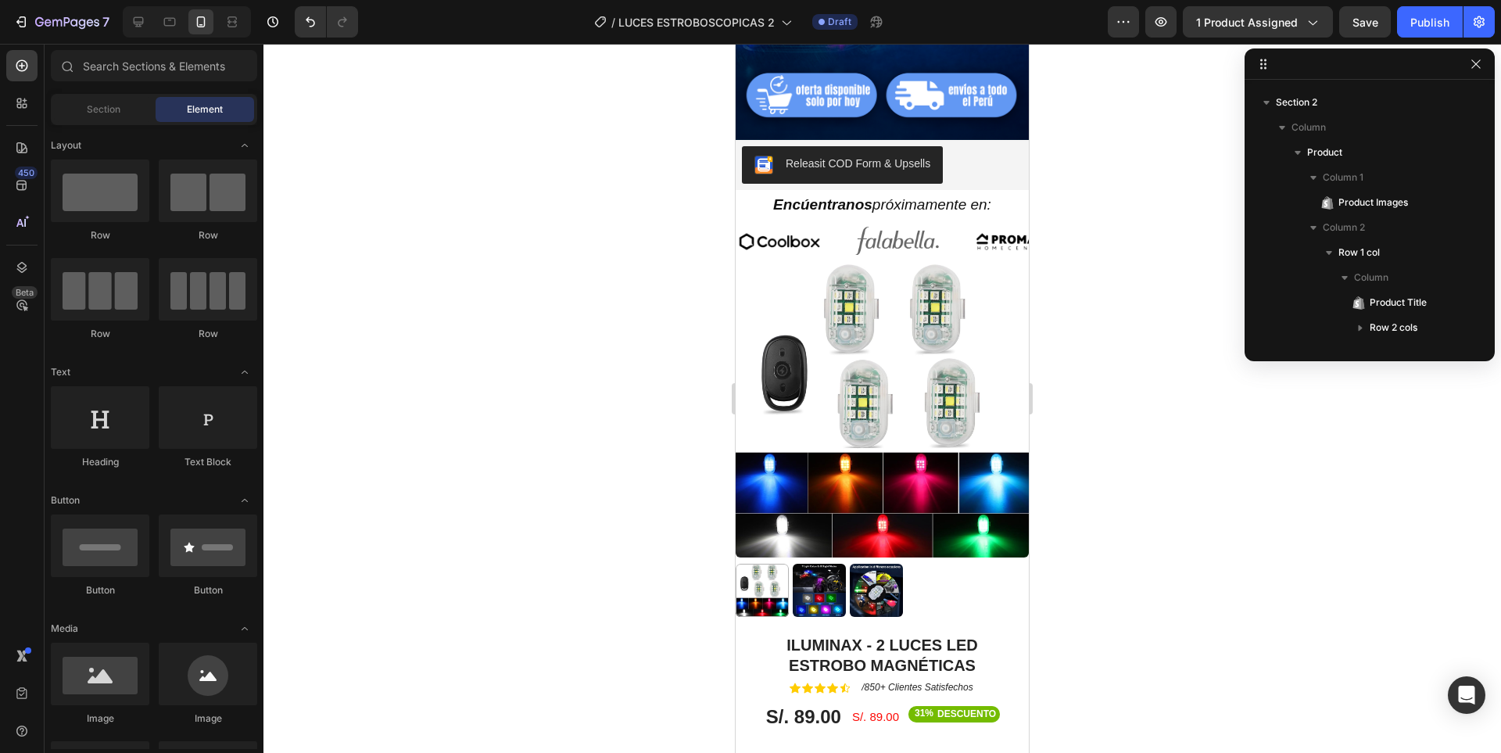
drag, startPoint x: 1022, startPoint y: 597, endPoint x: 1810, endPoint y: 181, distance: 891.2
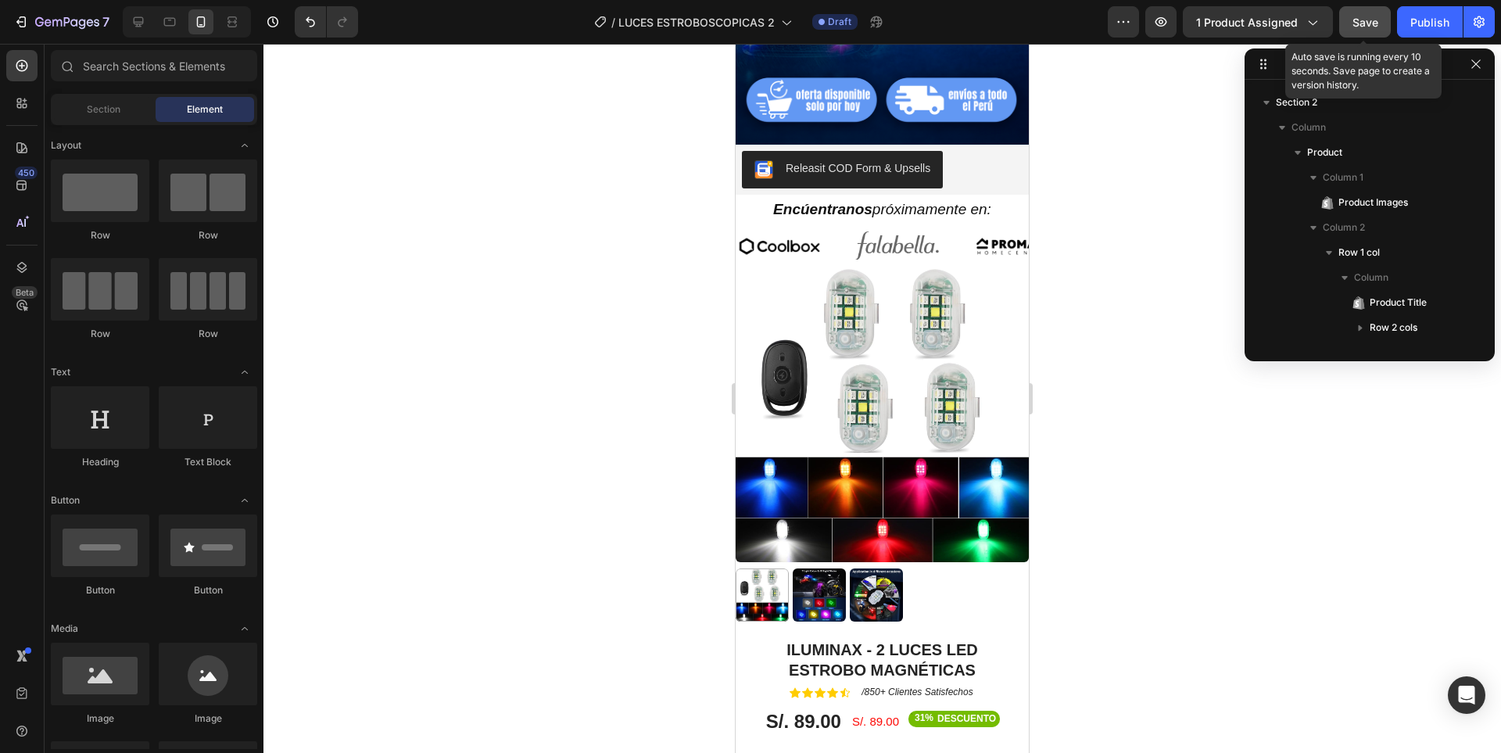
click at [1379, 27] on button "Save" at bounding box center [1365, 21] width 52 height 31
